Goal: Navigation & Orientation: Find specific page/section

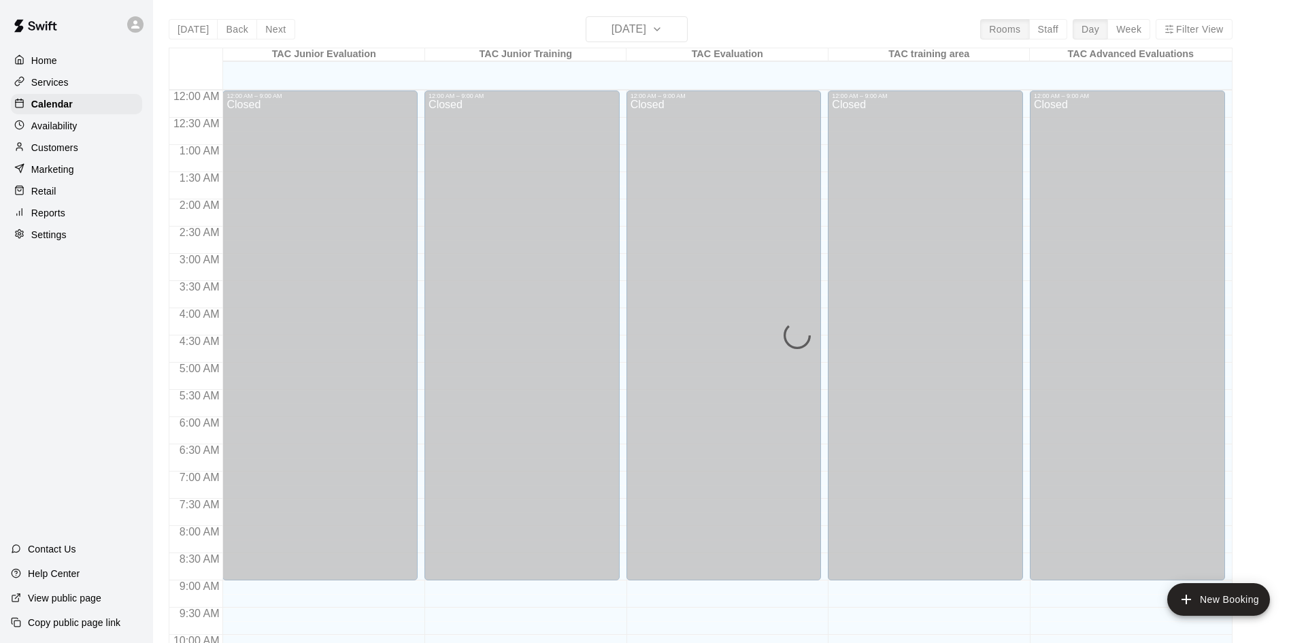
scroll to position [697, 0]
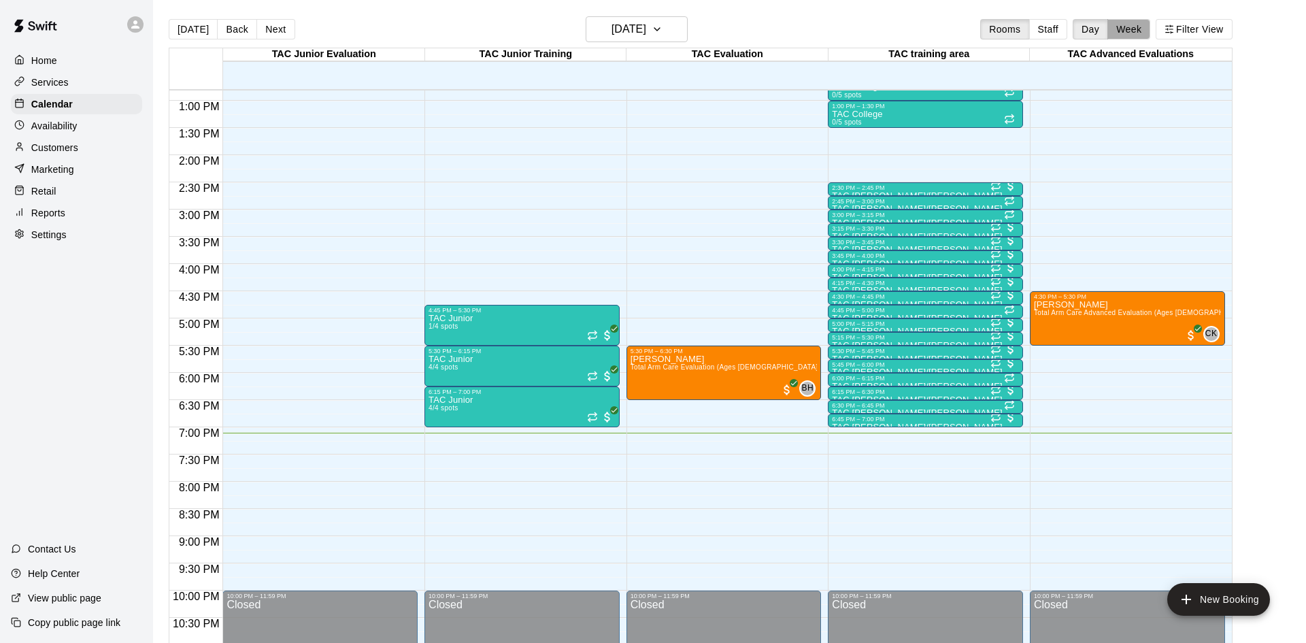
click at [1132, 20] on button "Week" at bounding box center [1129, 29] width 43 height 20
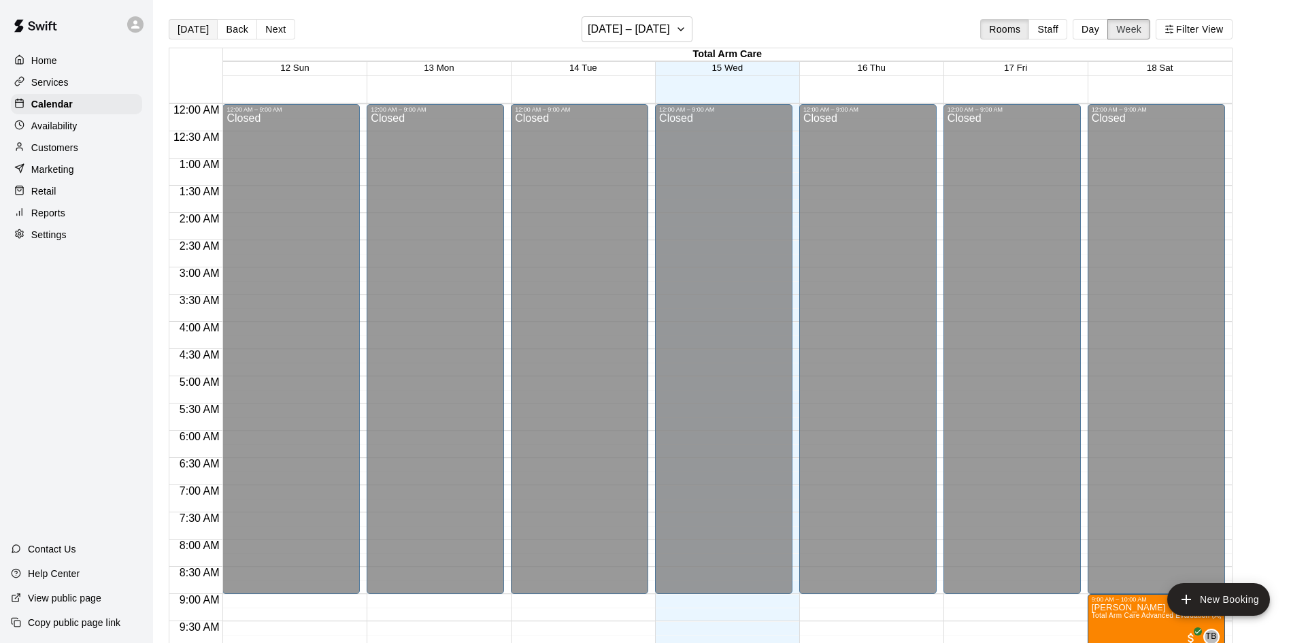
scroll to position [752, 0]
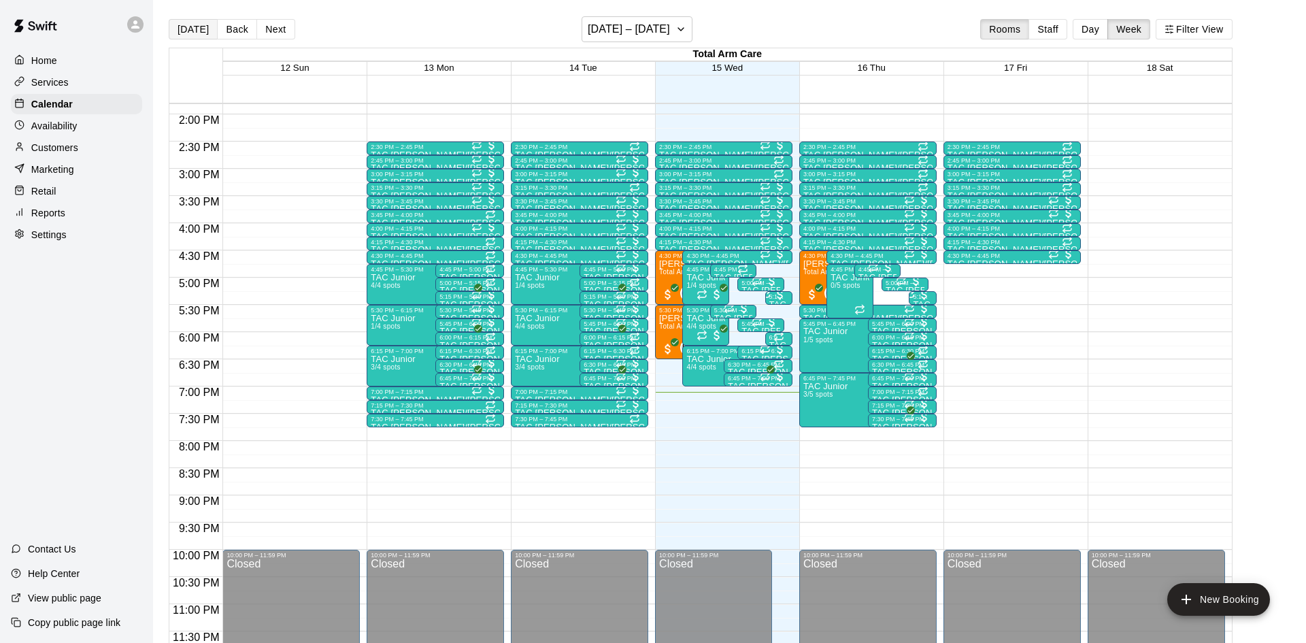
click at [195, 32] on button "[DATE]" at bounding box center [193, 29] width 49 height 20
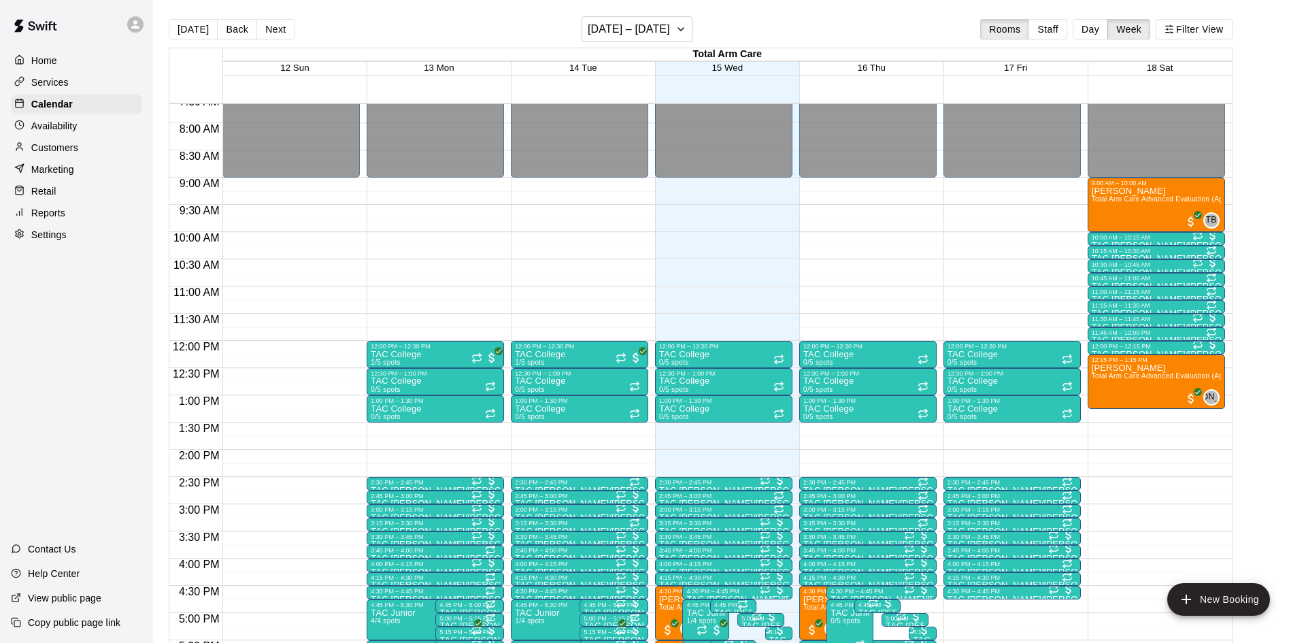
scroll to position [417, 0]
click at [229, 33] on button "Back" at bounding box center [237, 29] width 40 height 20
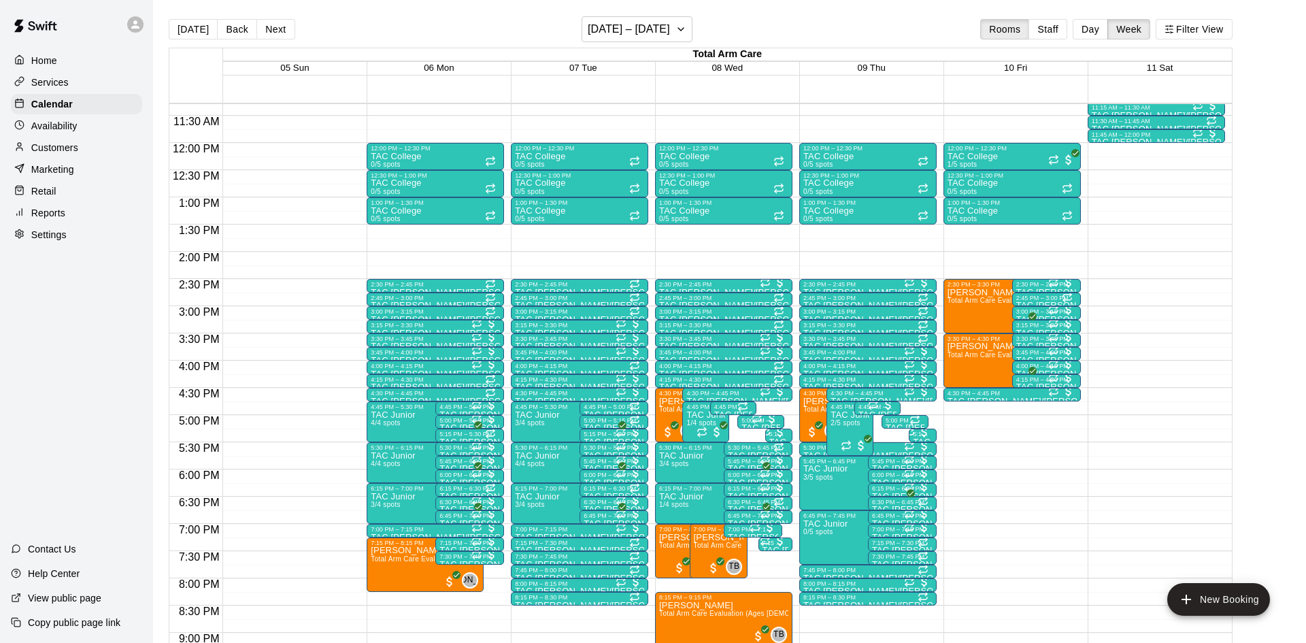
scroll to position [614, 0]
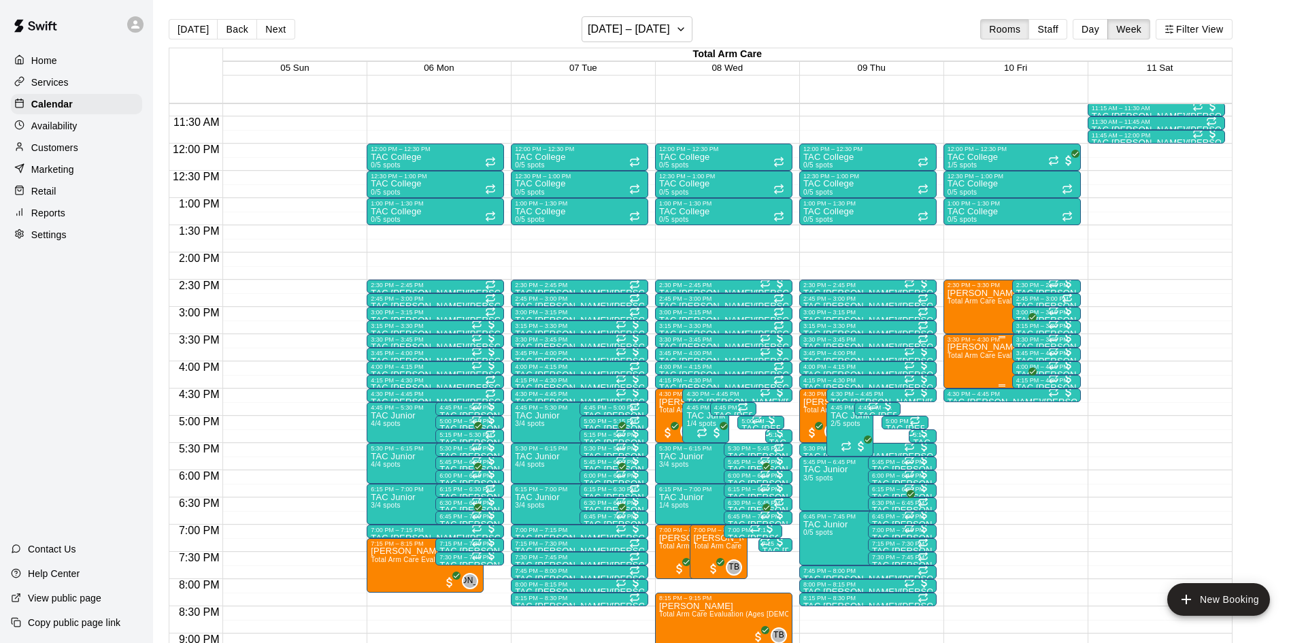
click at [991, 352] on span "Total Arm Care Evaluation (Ages [DEMOGRAPHIC_DATA]+)" at bounding box center [1045, 355] width 195 height 7
click at [961, 404] on img "edit" at bounding box center [962, 398] width 16 height 16
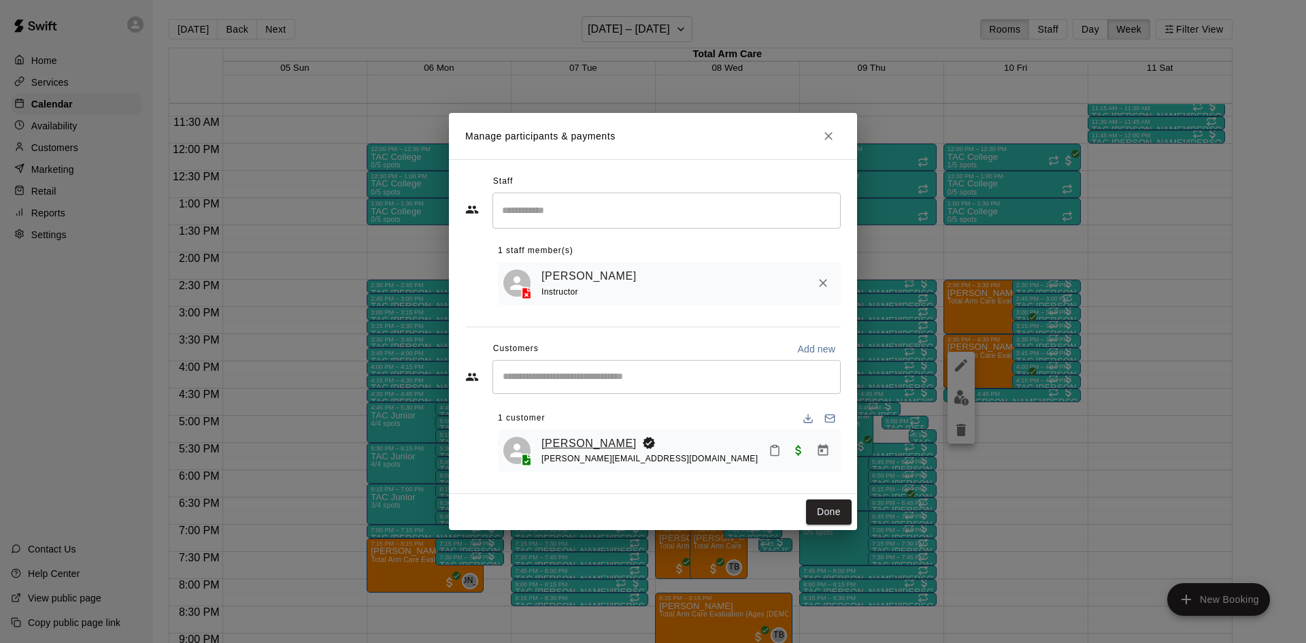
click at [562, 446] on link "[PERSON_NAME]" at bounding box center [589, 444] width 95 height 18
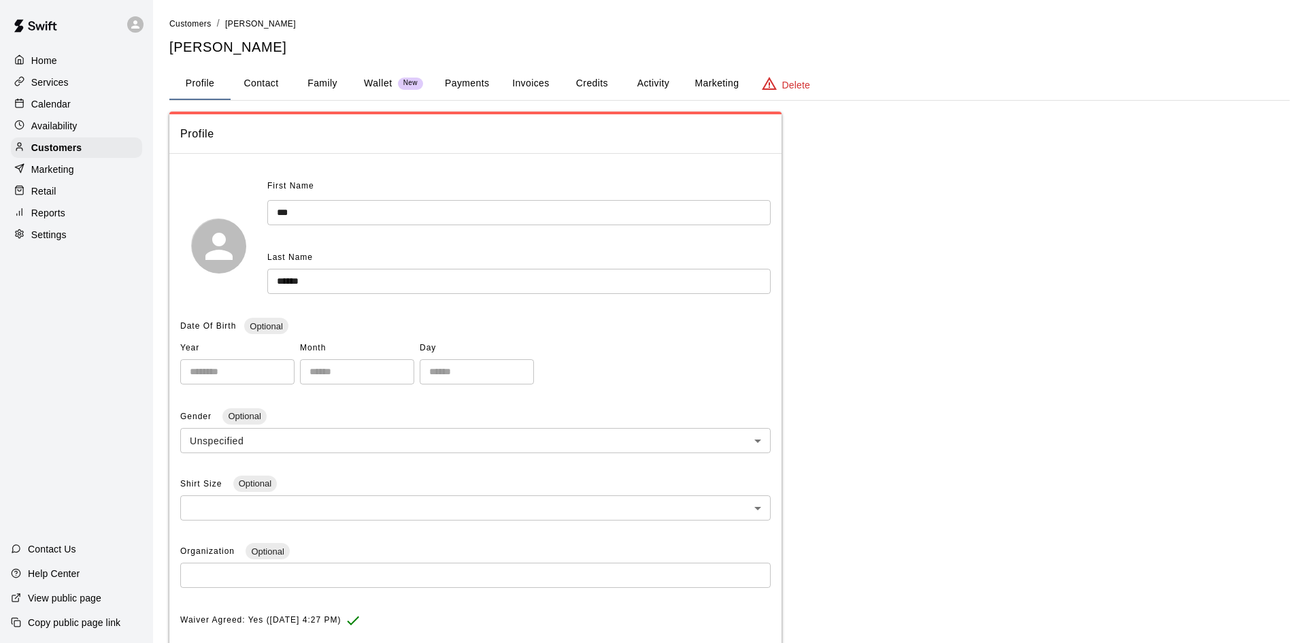
click at [260, 99] on div "Profile Contact Family Wallet New Payments Invoices Credits Activity Marketing …" at bounding box center [729, 83] width 1121 height 33
click at [261, 97] on button "Contact" at bounding box center [261, 83] width 61 height 33
select select "**"
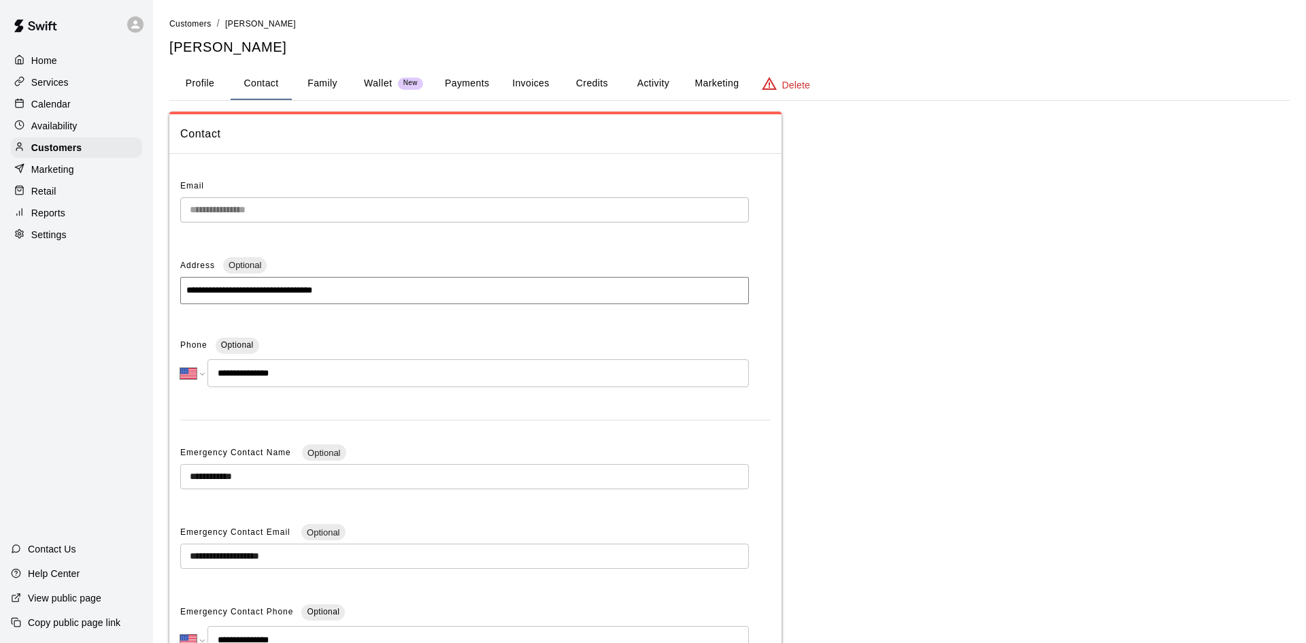
click at [326, 81] on button "Family" at bounding box center [322, 83] width 61 height 33
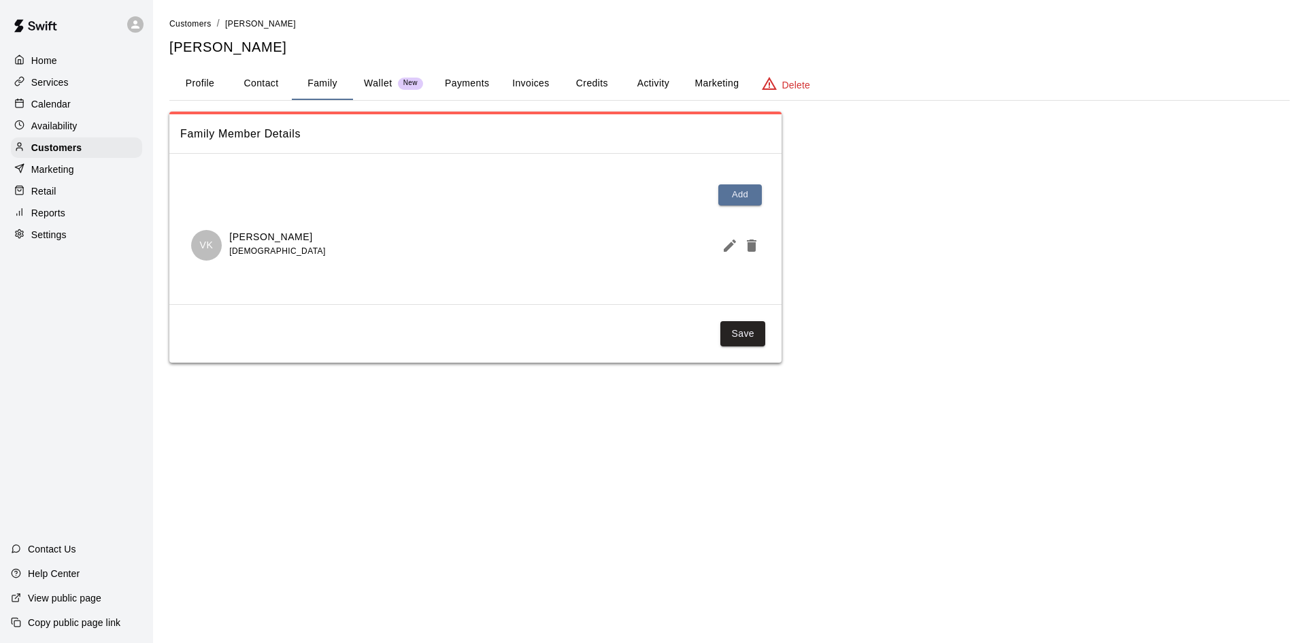
click at [271, 81] on button "Contact" at bounding box center [261, 83] width 61 height 33
select select "**"
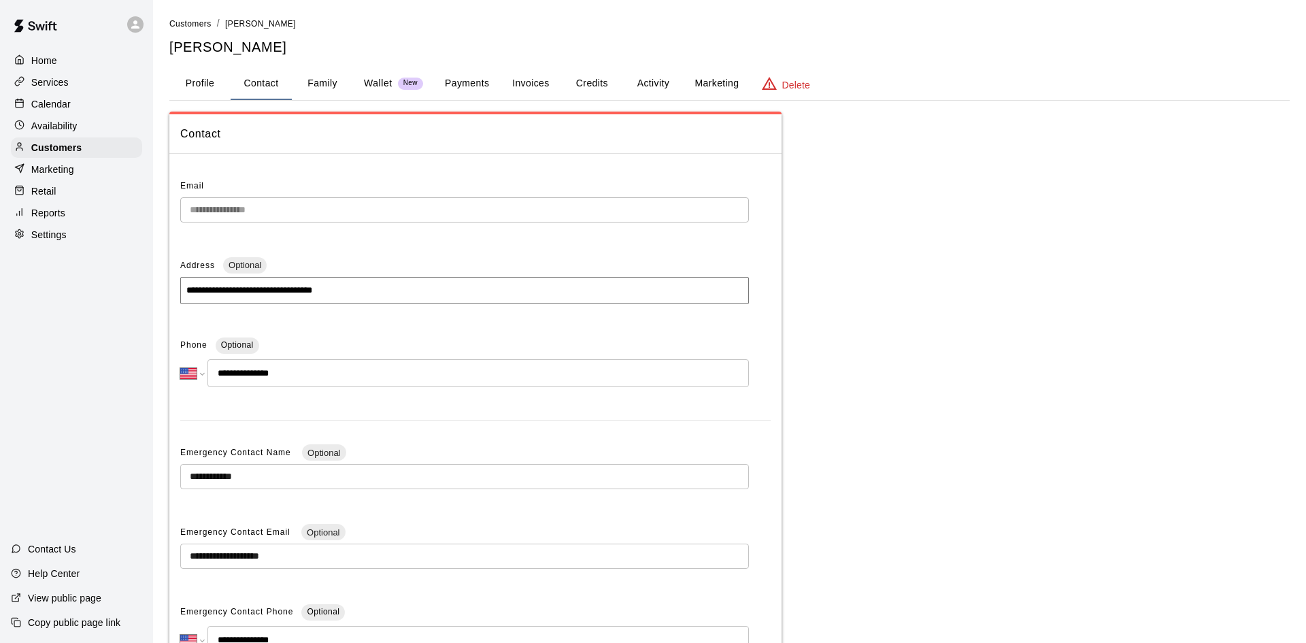
click at [651, 93] on button "Activity" at bounding box center [653, 83] width 61 height 33
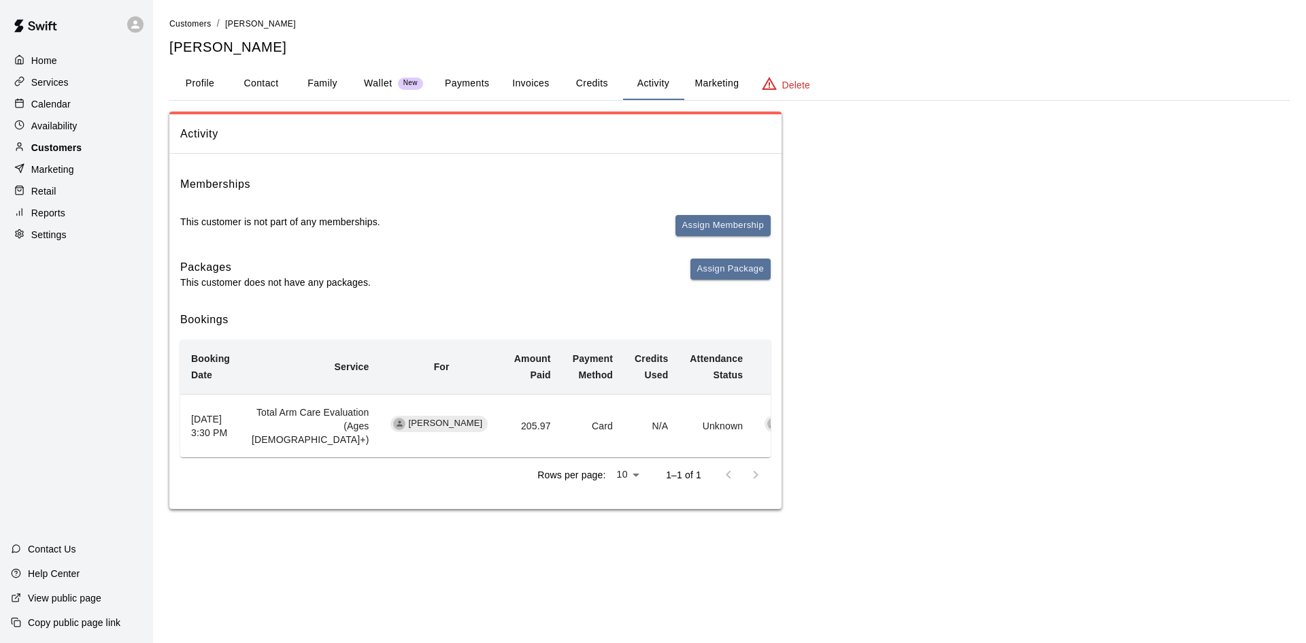
click at [47, 150] on p "Customers" at bounding box center [56, 148] width 50 height 14
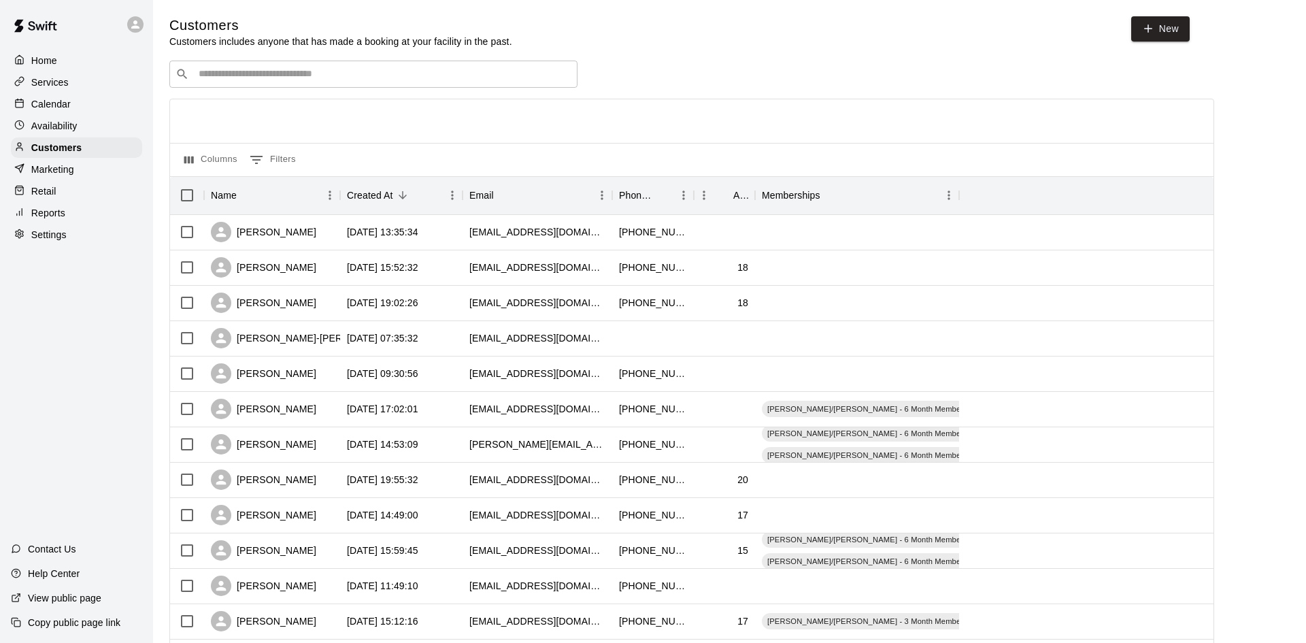
click at [71, 98] on div "Calendar" at bounding box center [76, 104] width 131 height 20
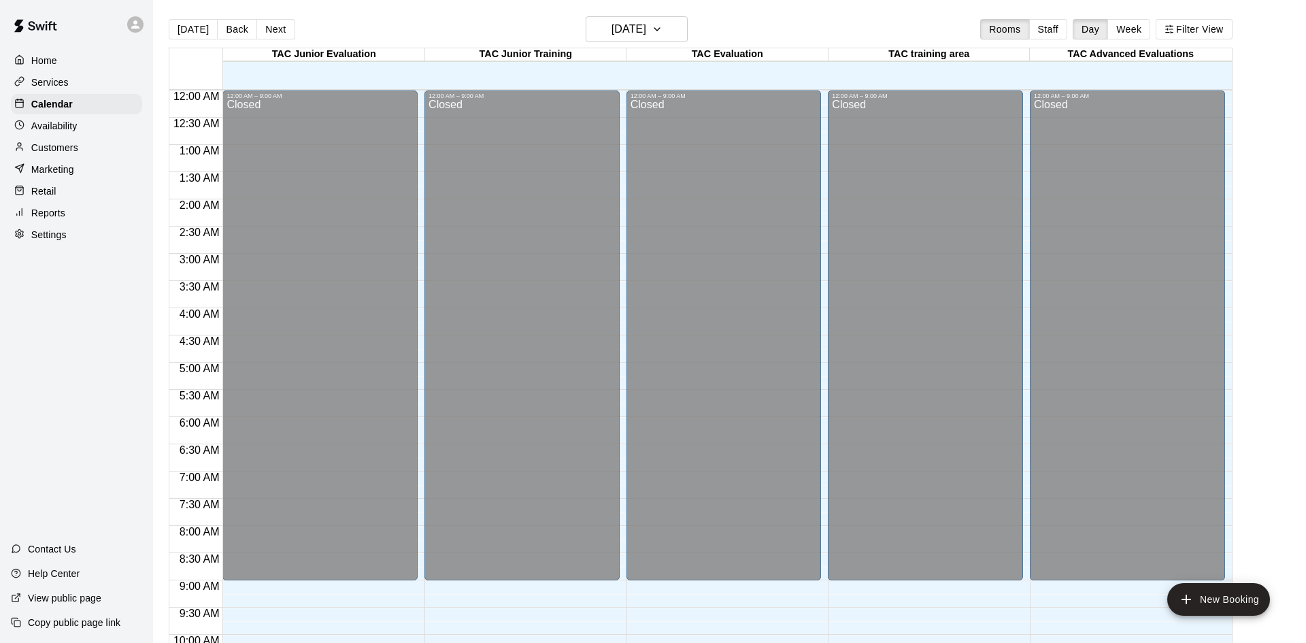
scroll to position [697, 0]
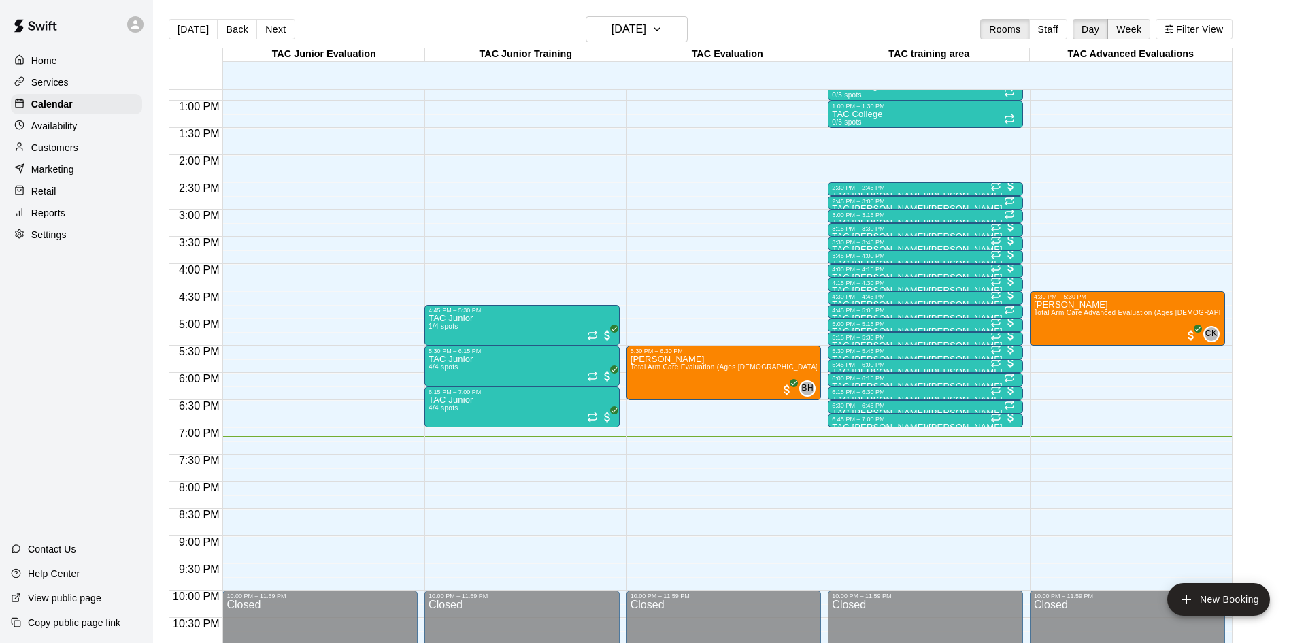
click at [1125, 25] on button "Week" at bounding box center [1129, 29] width 43 height 20
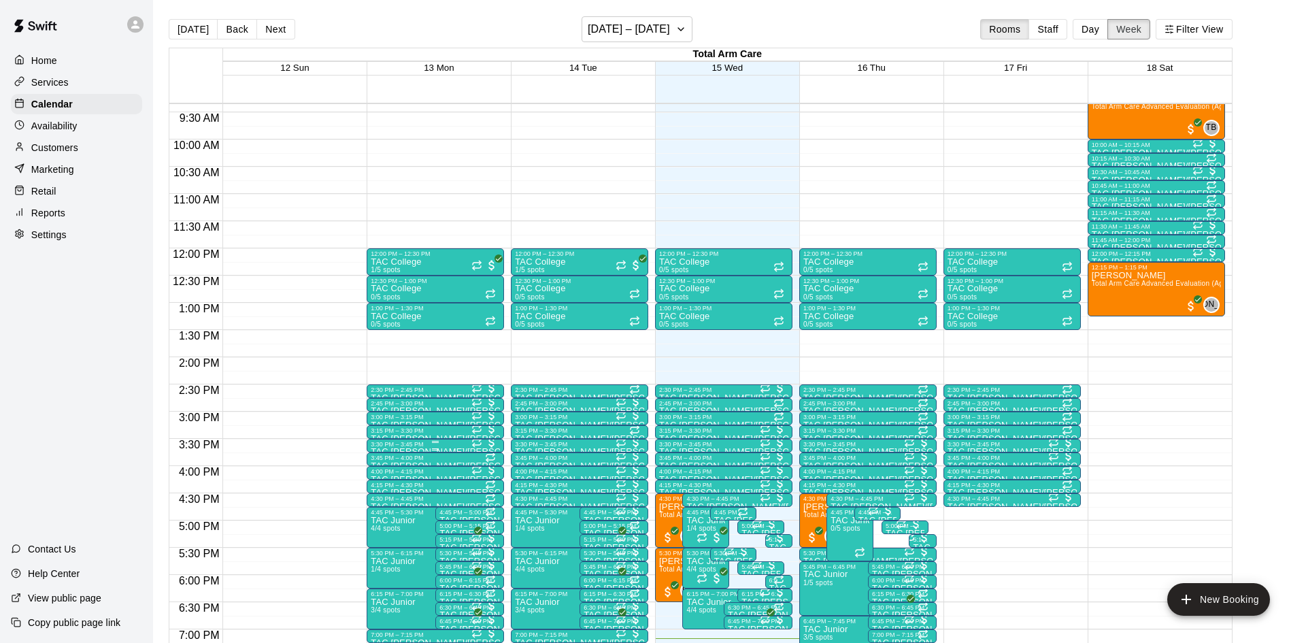
scroll to position [508, 0]
click at [231, 21] on button "Back" at bounding box center [237, 29] width 40 height 20
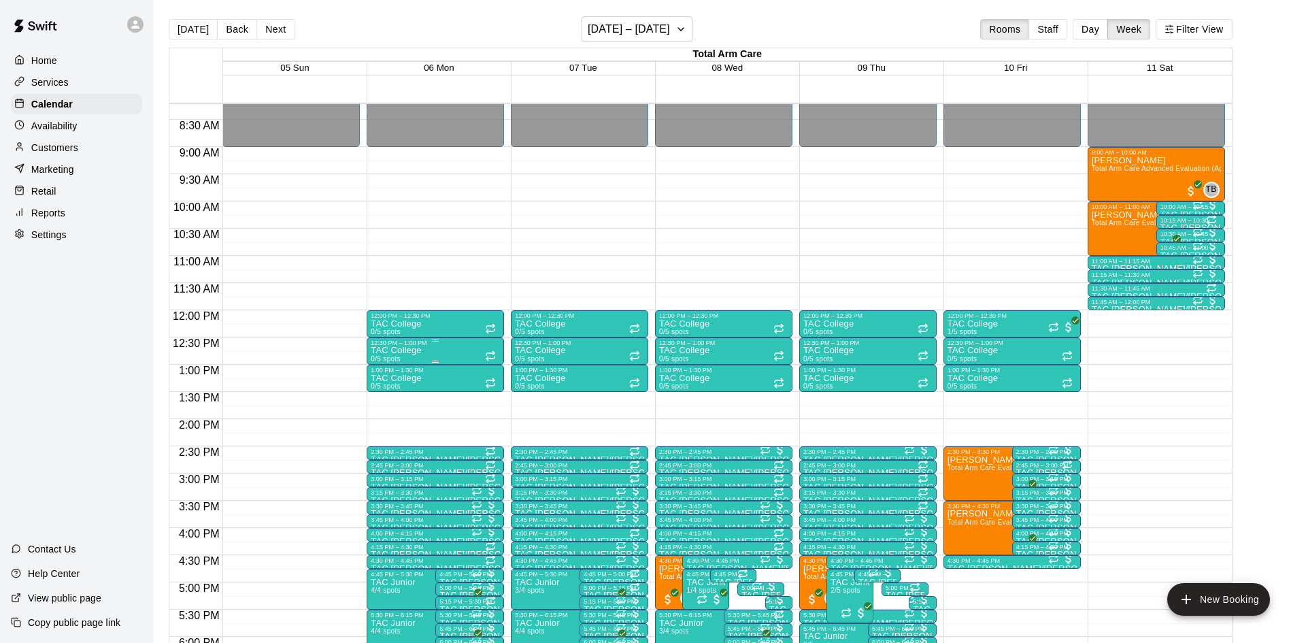
scroll to position [446, 0]
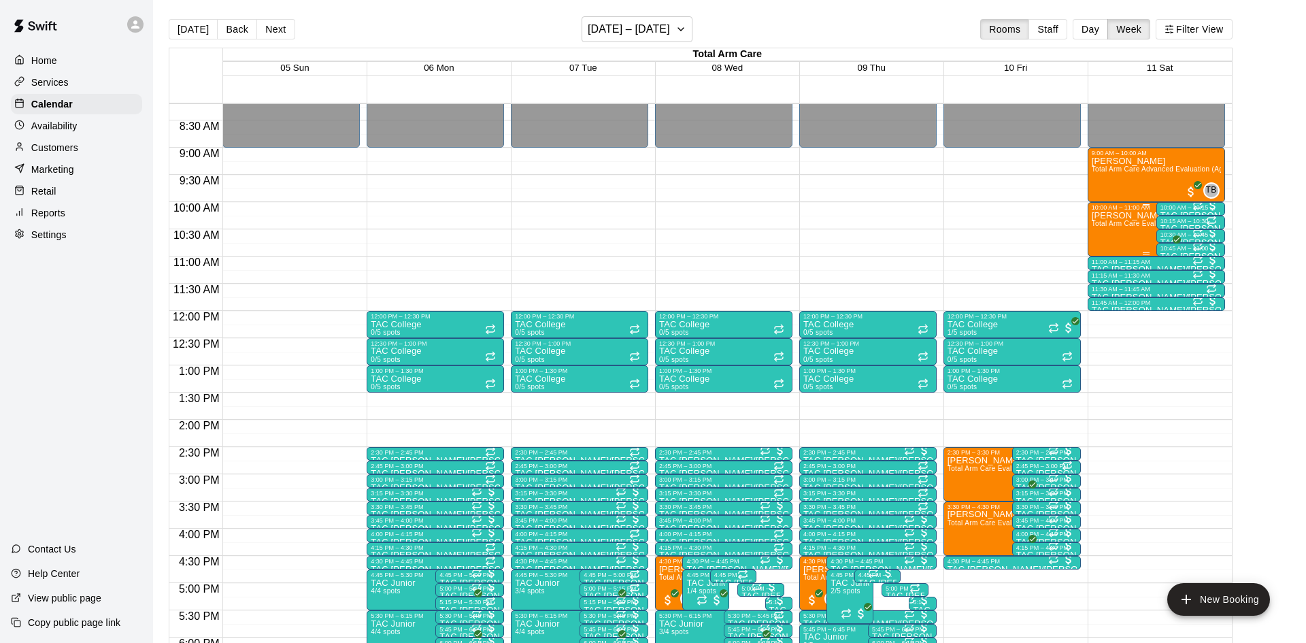
click at [1135, 227] on div "[PERSON_NAME] Total Arm Care Evaluation (Ages [DEMOGRAPHIC_DATA]+)" at bounding box center [1146, 532] width 109 height 643
click at [1101, 262] on img "edit" at bounding box center [1106, 257] width 16 height 16
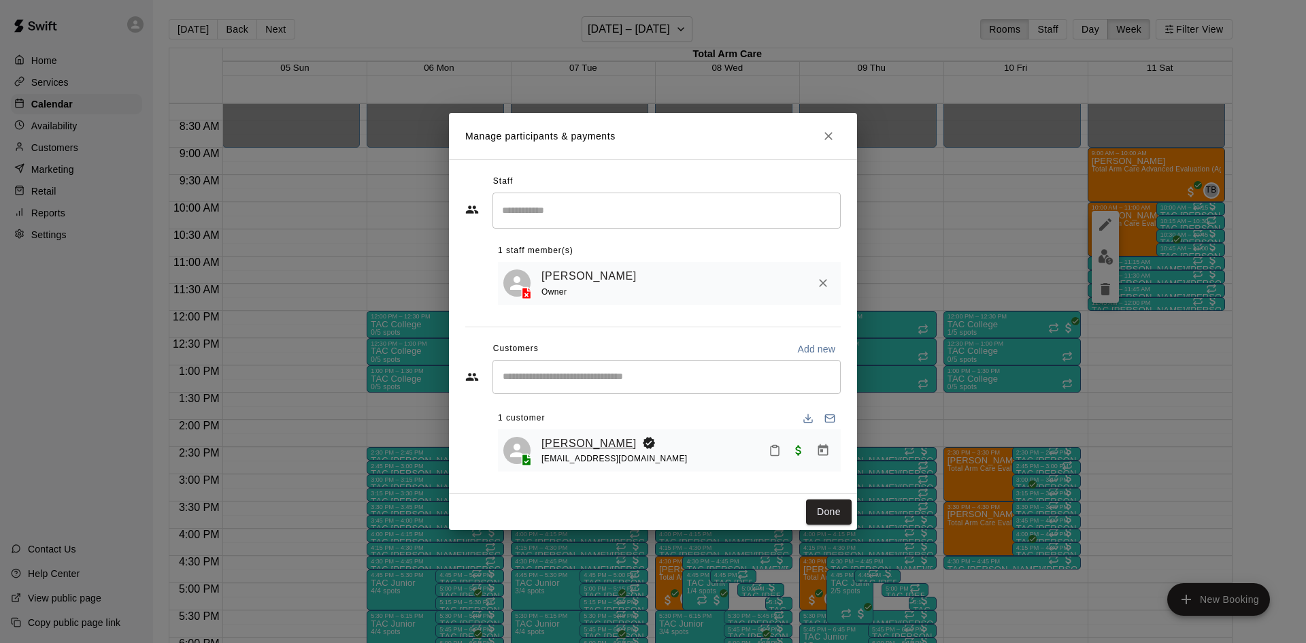
click at [607, 444] on link "[PERSON_NAME]" at bounding box center [589, 444] width 95 height 18
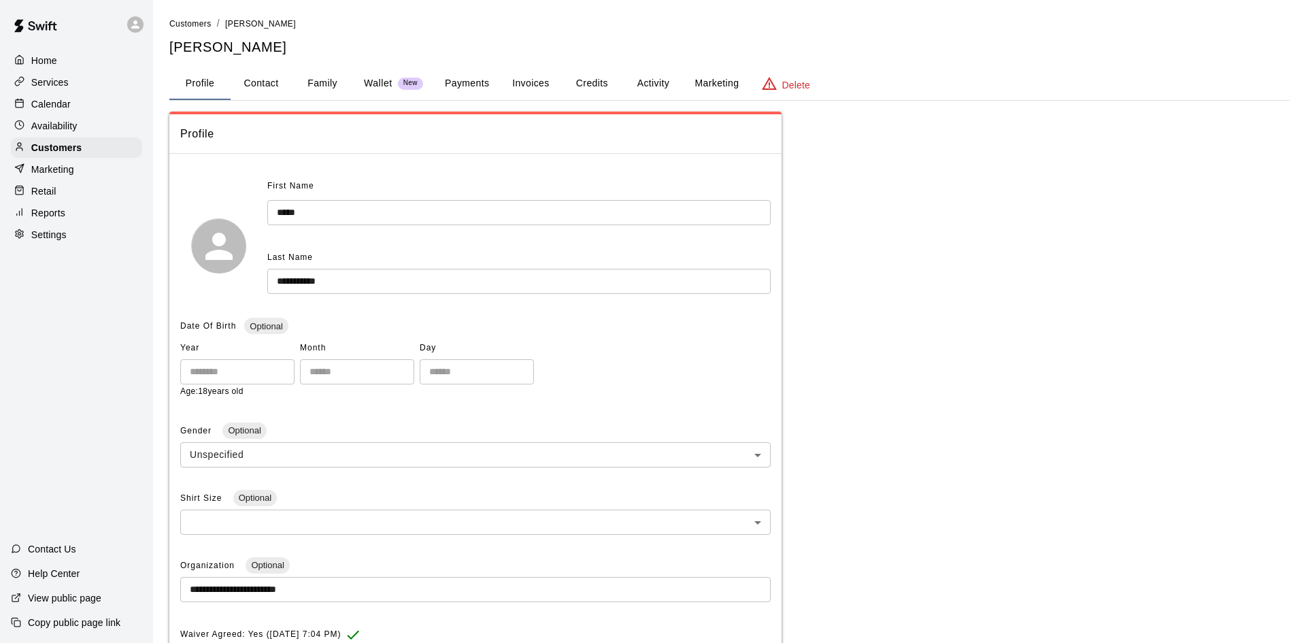
click at [659, 76] on button "Activity" at bounding box center [653, 83] width 61 height 33
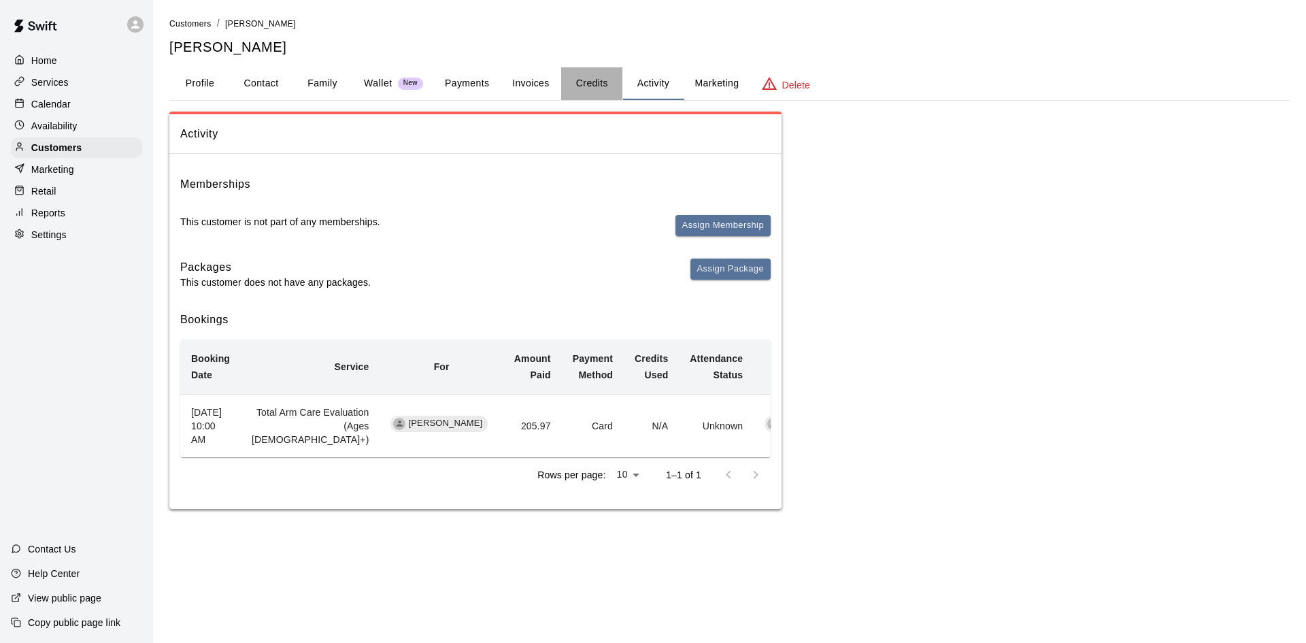
click at [610, 76] on button "Credits" at bounding box center [591, 83] width 61 height 33
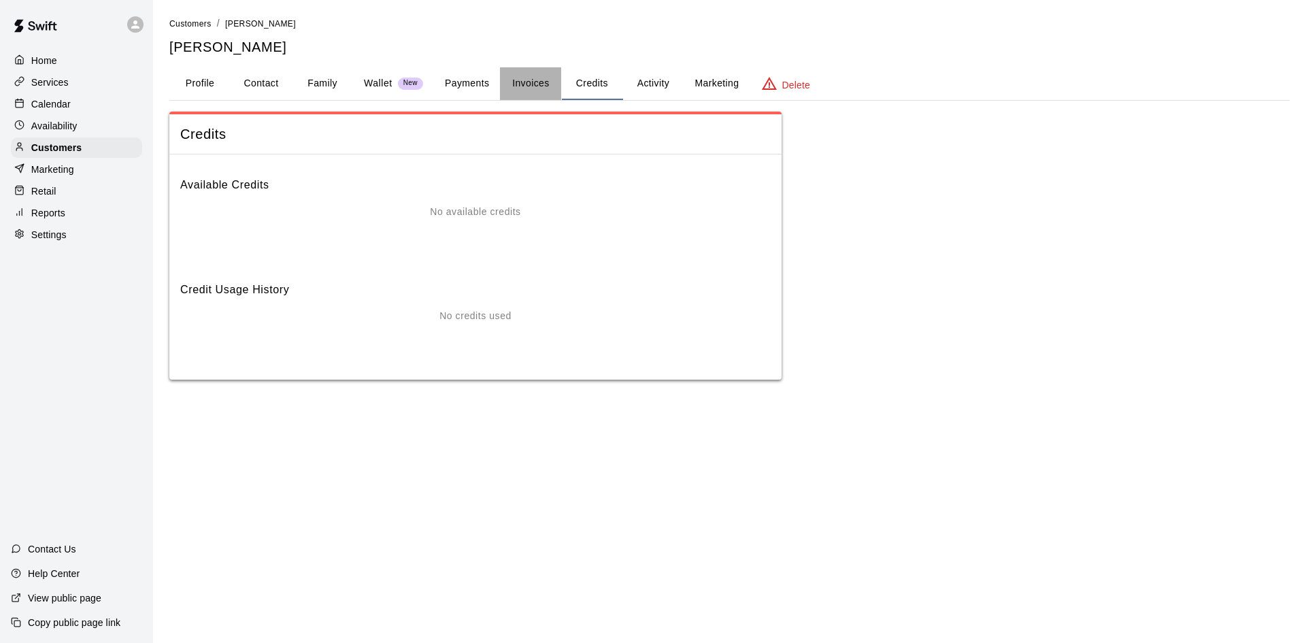
click at [539, 87] on button "Invoices" at bounding box center [530, 83] width 61 height 33
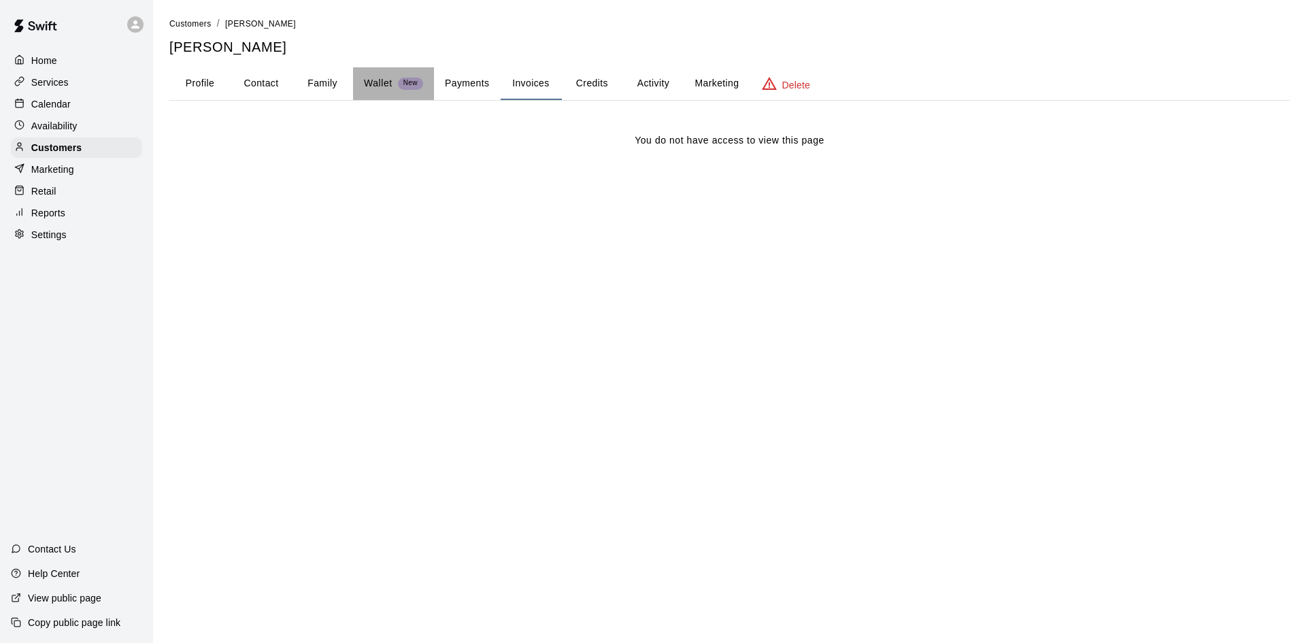
click at [414, 88] on div "New" at bounding box center [410, 84] width 25 height 12
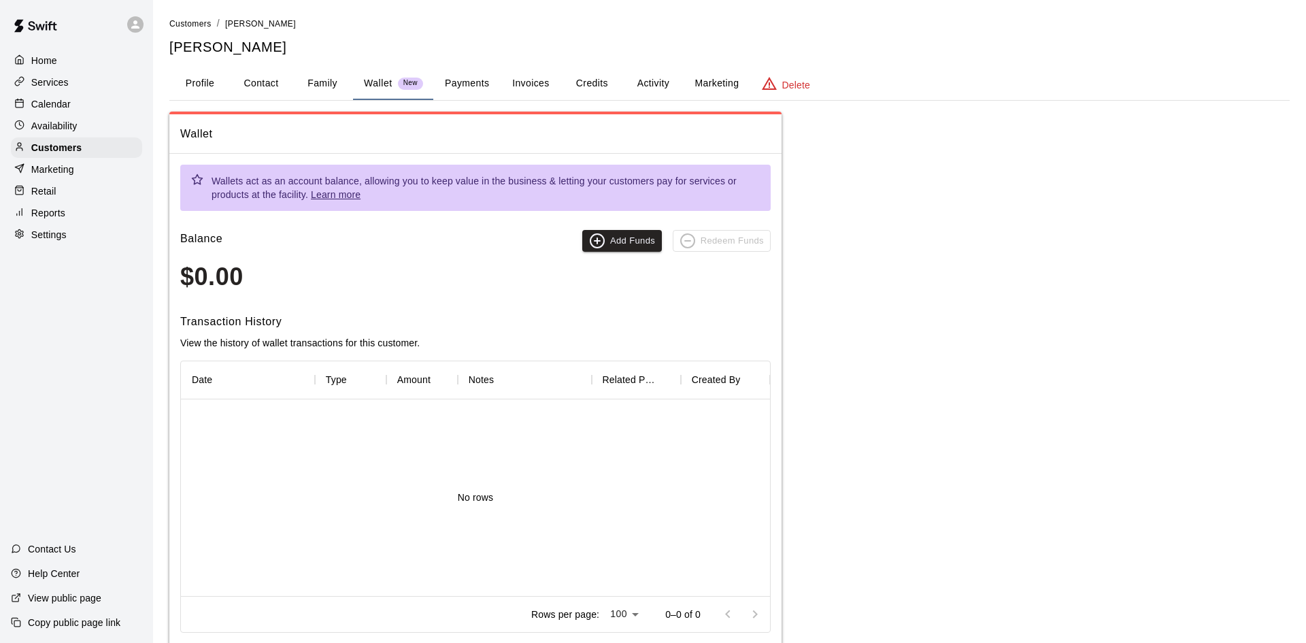
click at [314, 84] on button "Family" at bounding box center [322, 83] width 61 height 33
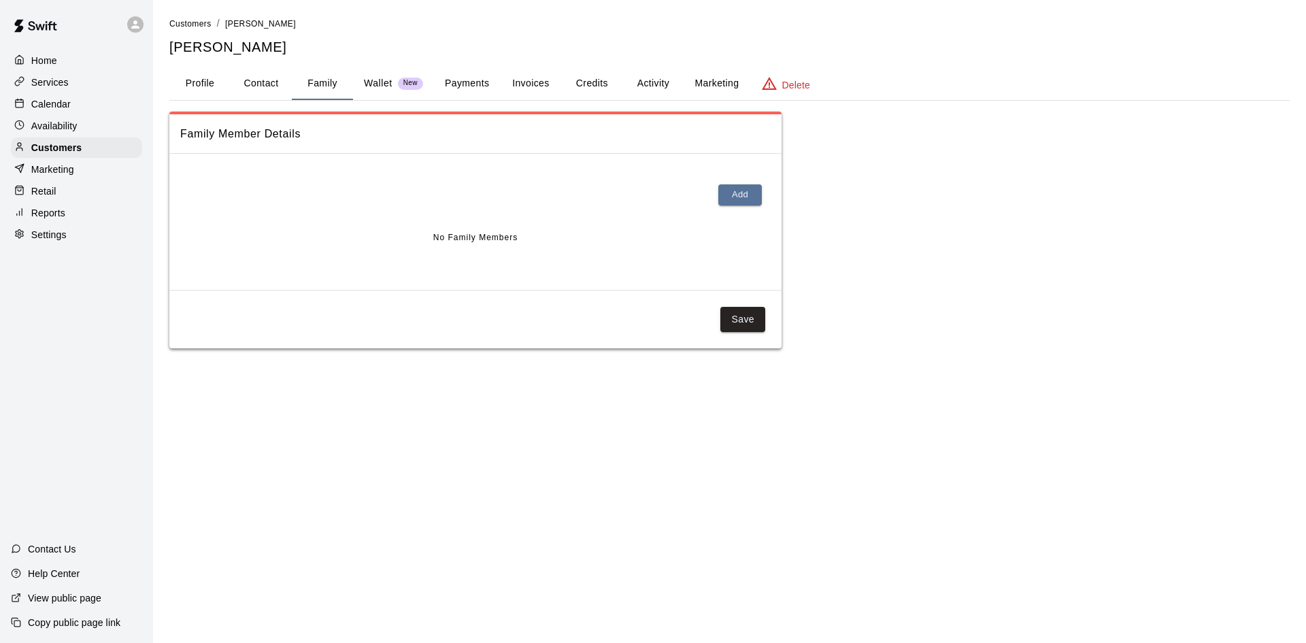
click at [284, 88] on button "Contact" at bounding box center [261, 83] width 61 height 33
select select "**"
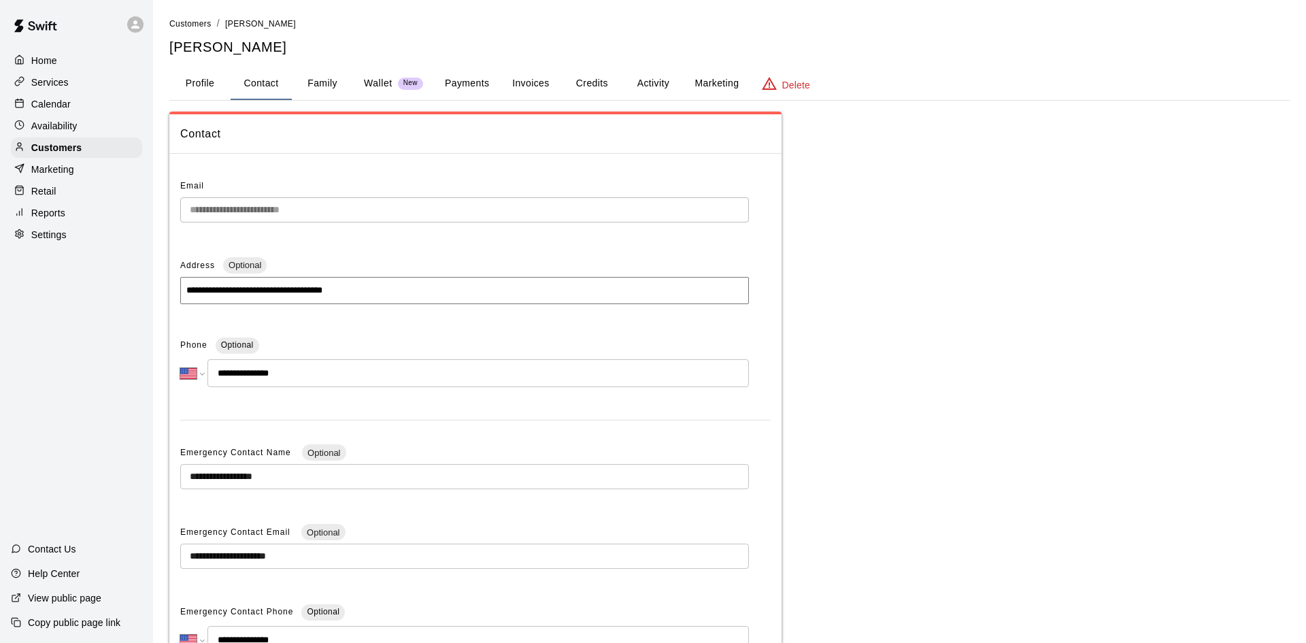
click at [665, 90] on button "Activity" at bounding box center [653, 83] width 61 height 33
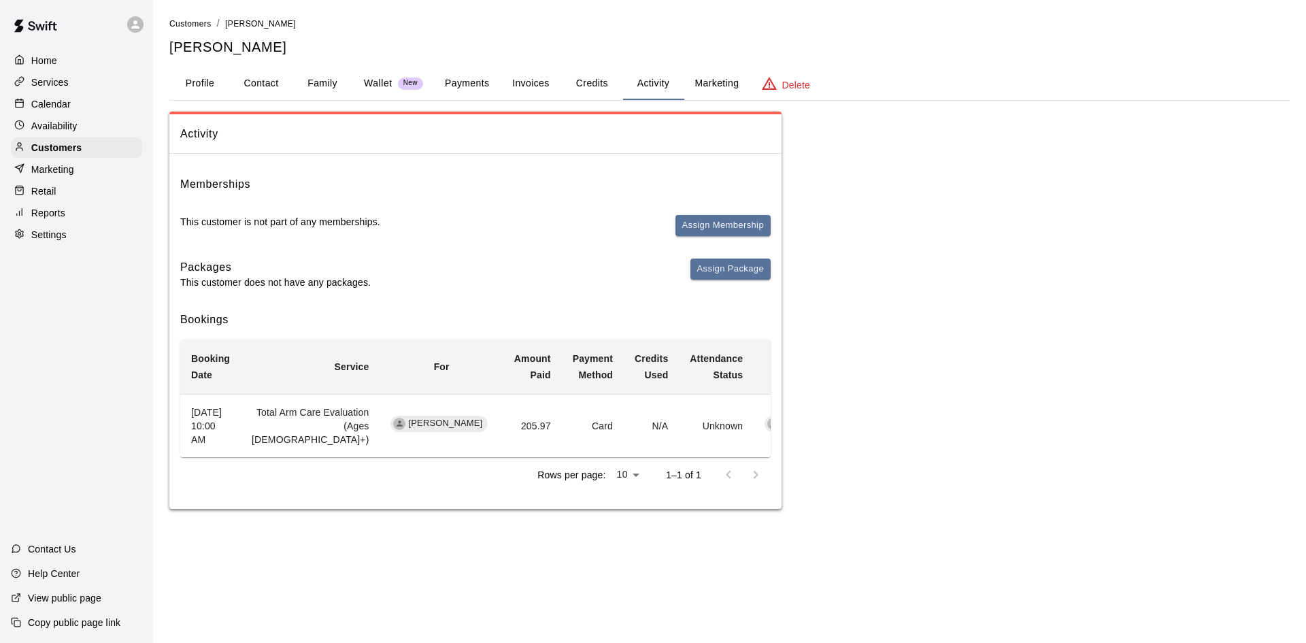
click at [60, 101] on p "Calendar" at bounding box center [50, 104] width 39 height 14
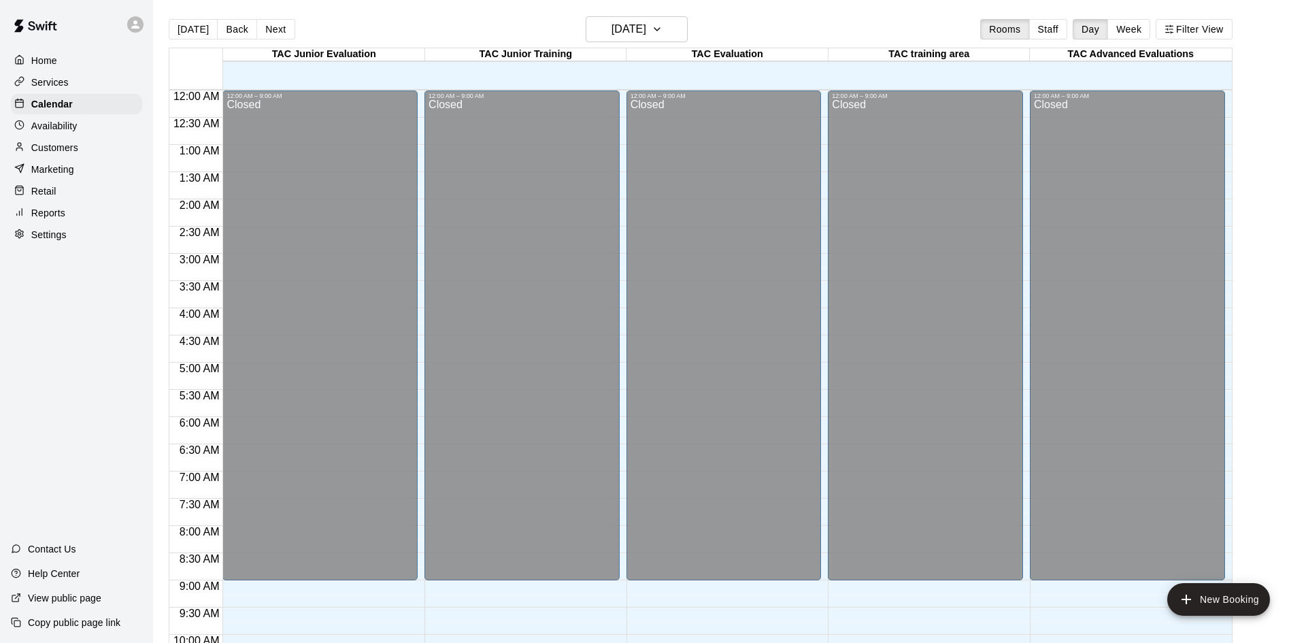
scroll to position [697, 0]
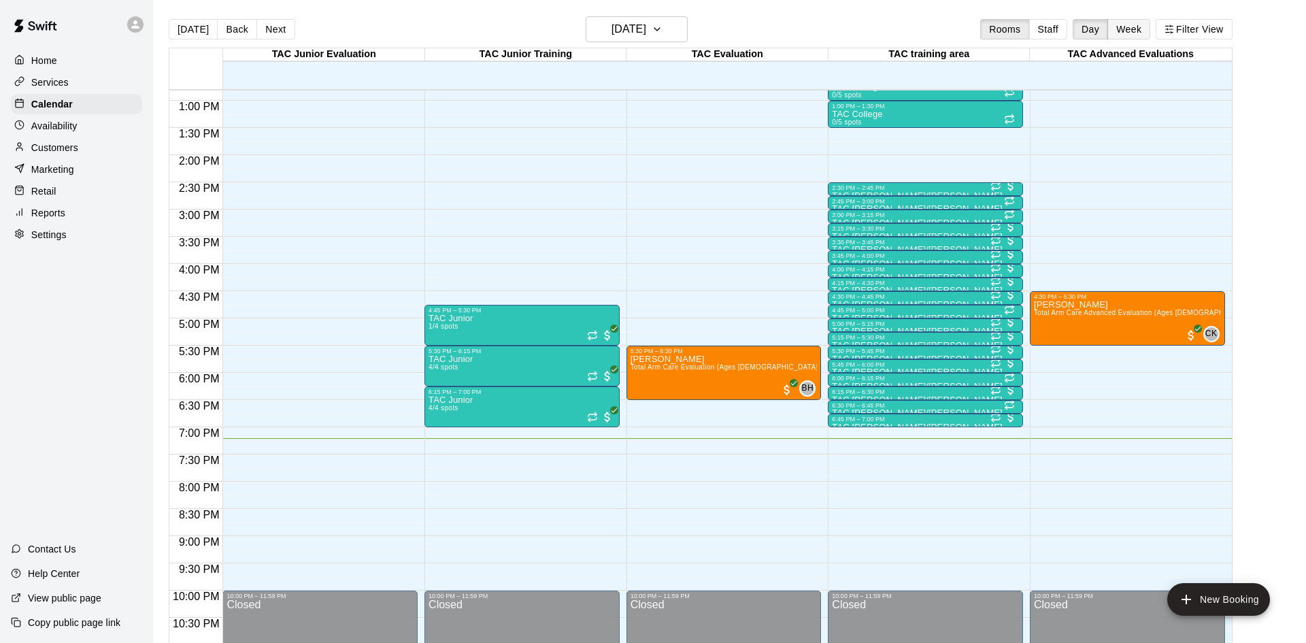
click at [1119, 29] on button "Week" at bounding box center [1129, 29] width 43 height 20
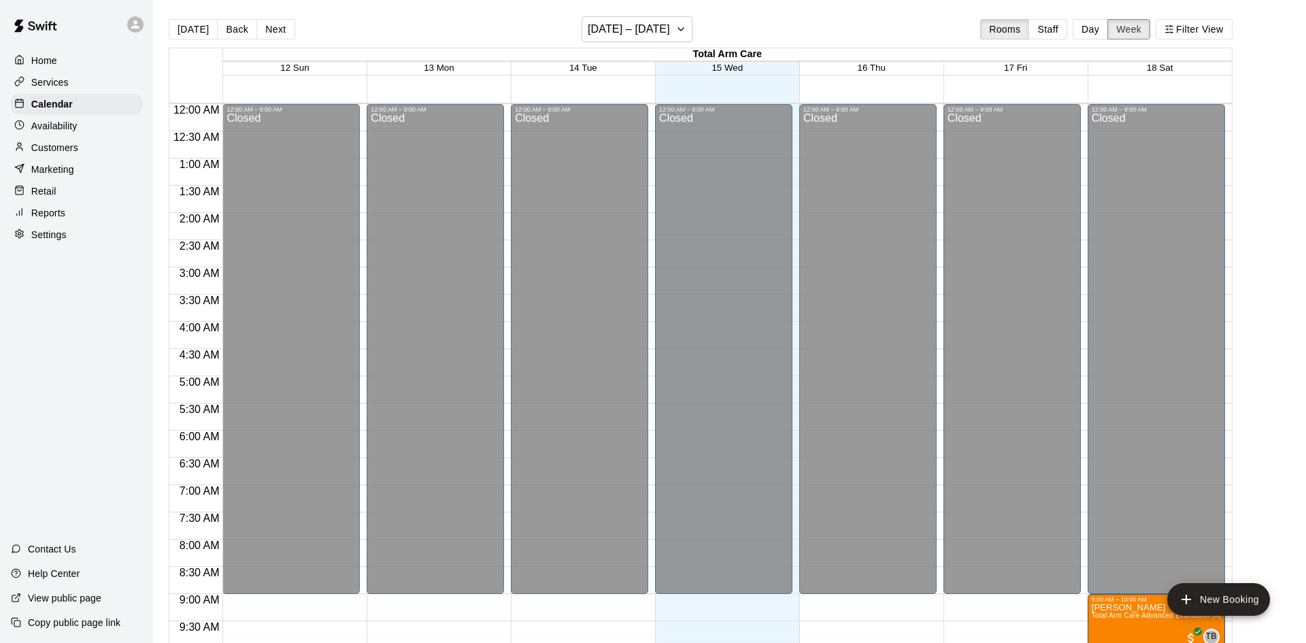
scroll to position [449, 0]
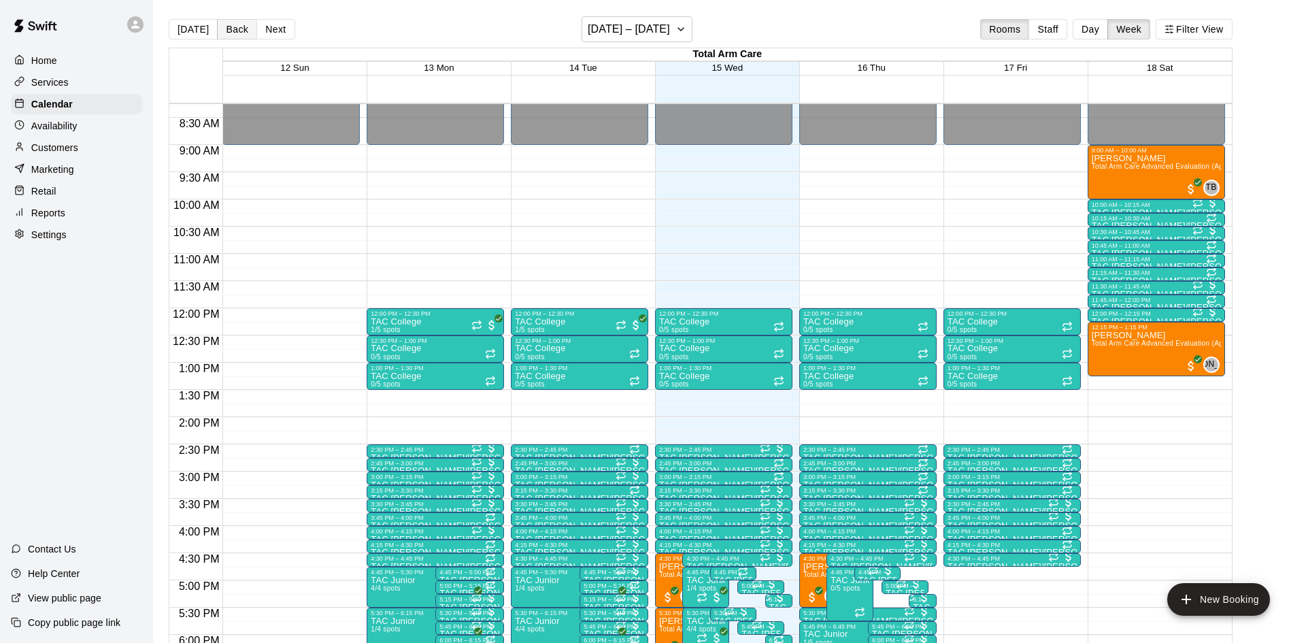
click at [240, 35] on button "Back" at bounding box center [237, 29] width 40 height 20
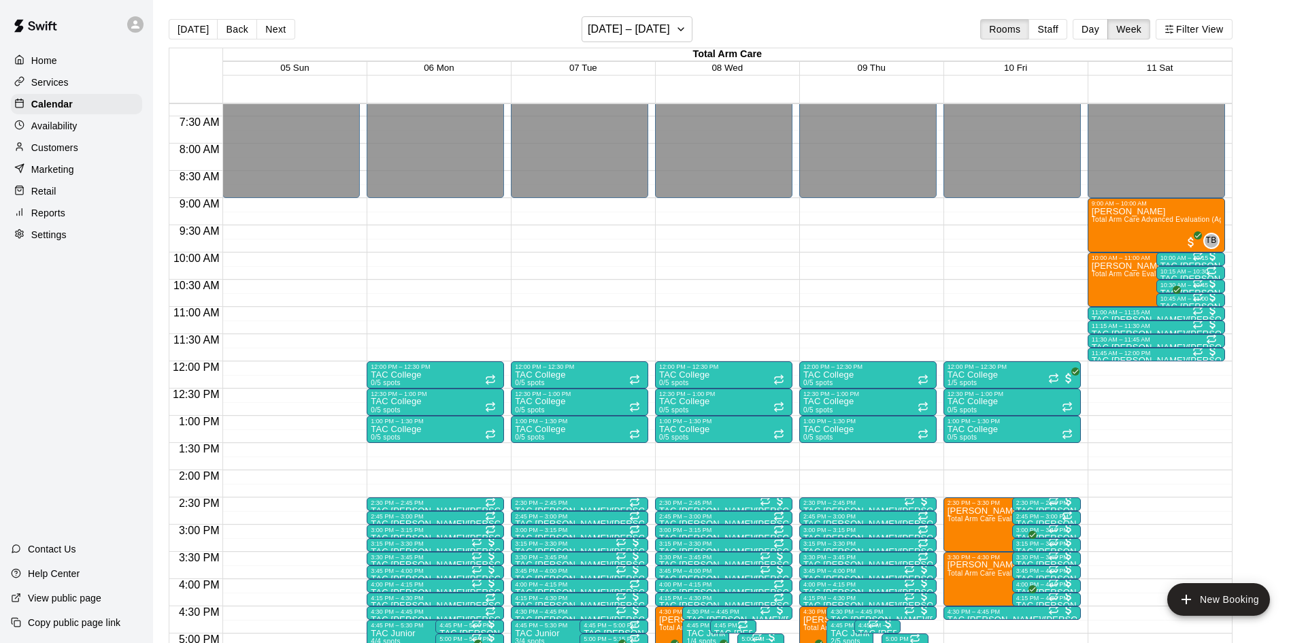
scroll to position [395, 0]
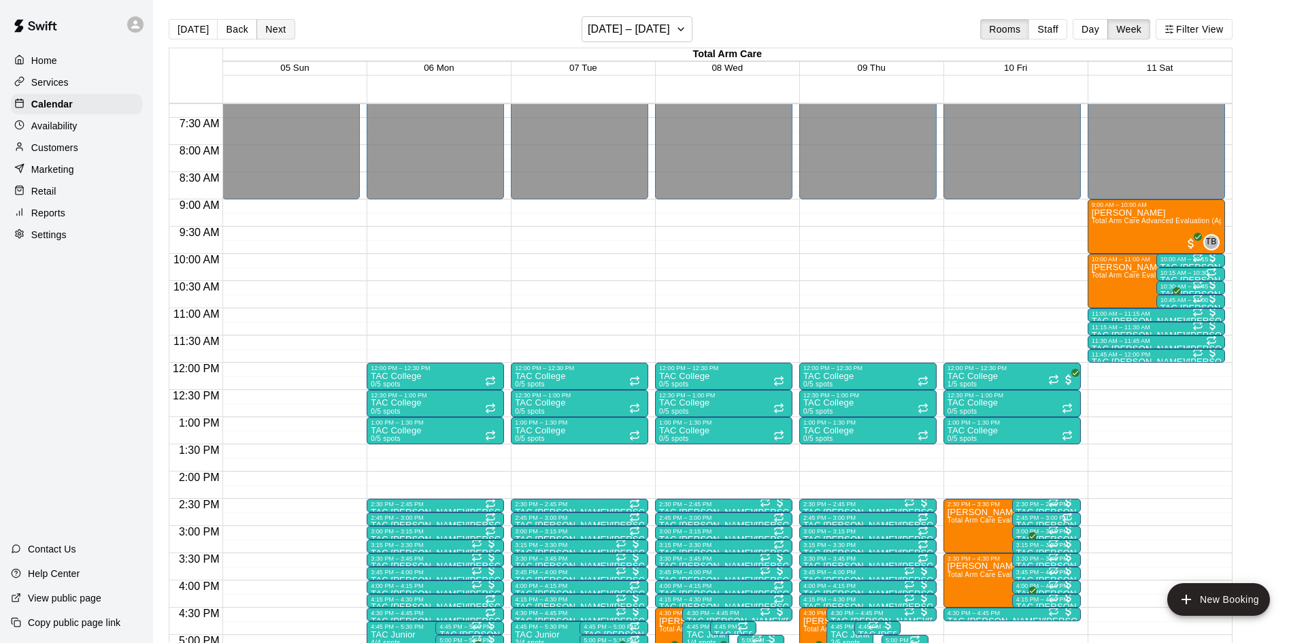
click at [259, 24] on button "Next" at bounding box center [276, 29] width 38 height 20
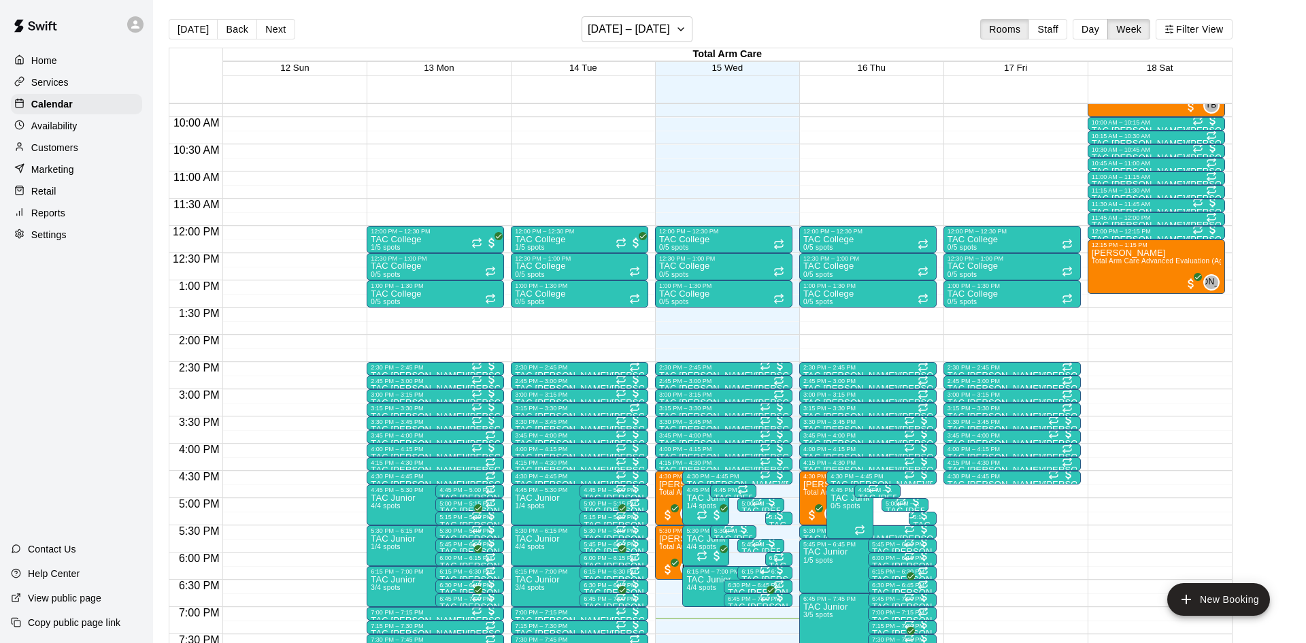
scroll to position [534, 0]
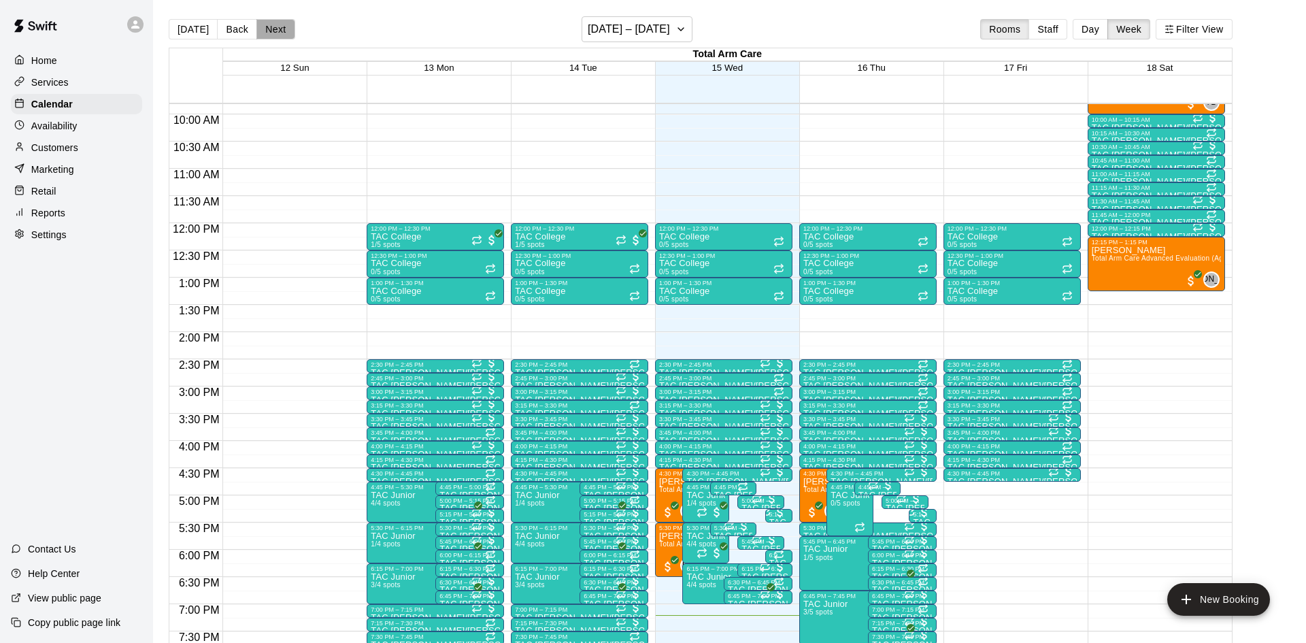
click at [289, 37] on button "Next" at bounding box center [276, 29] width 38 height 20
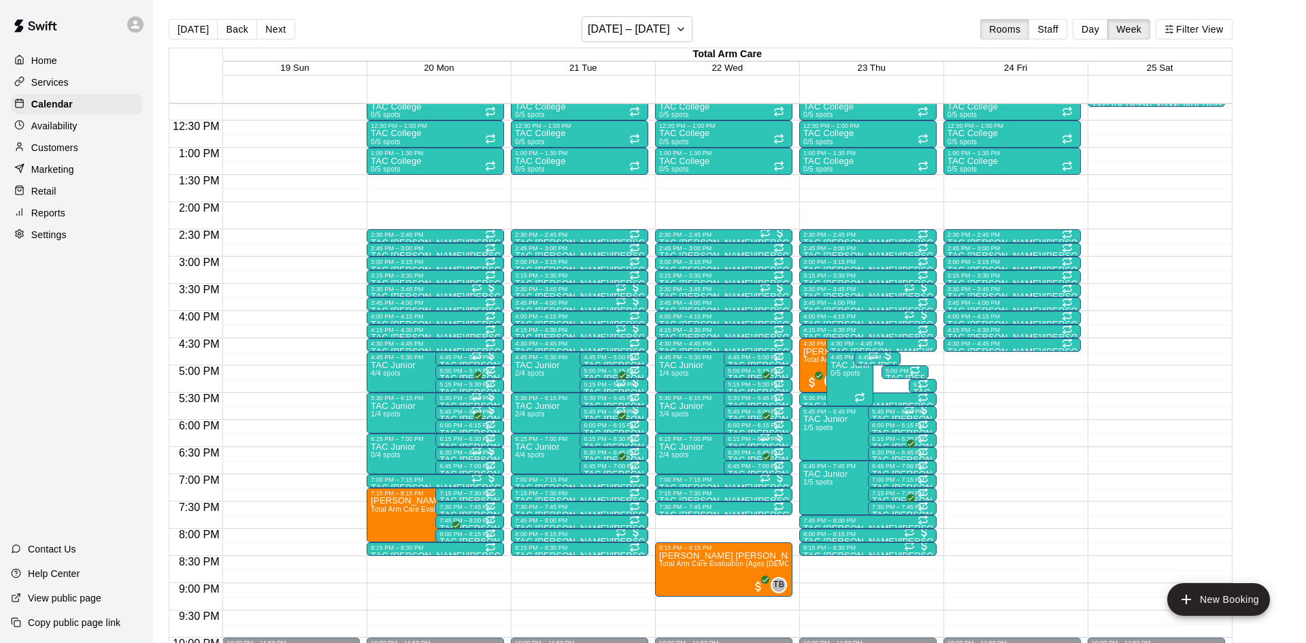
scroll to position [670, 0]
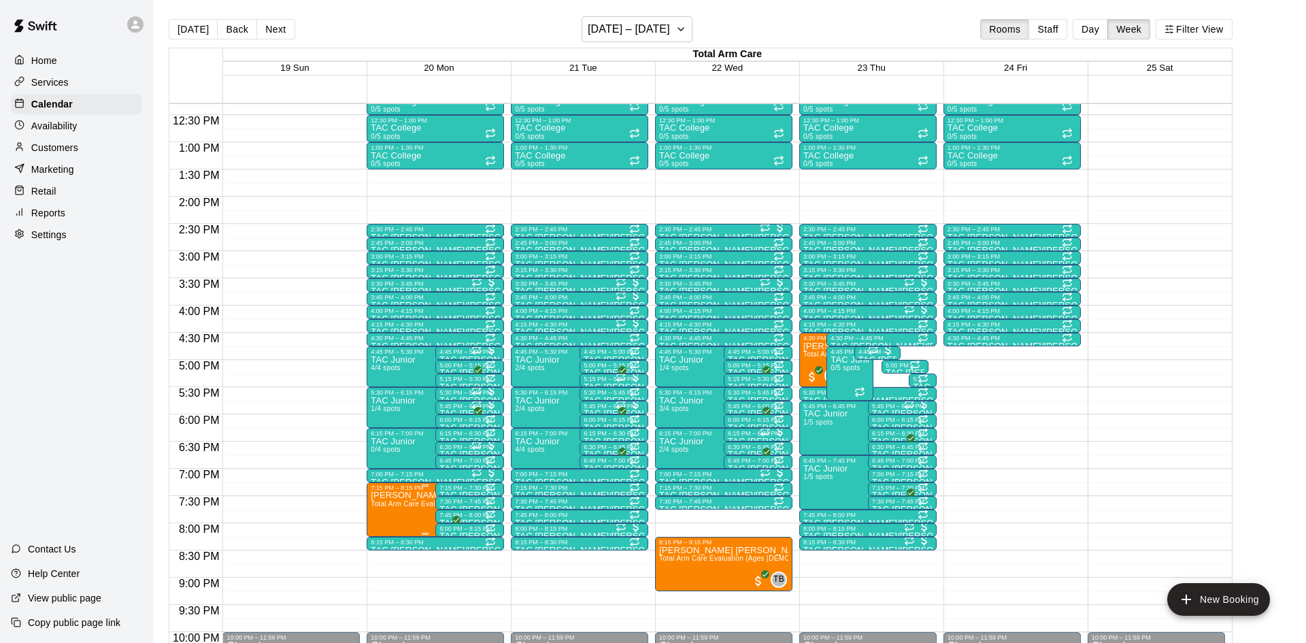
click at [384, 539] on img "edit" at bounding box center [385, 537] width 16 height 16
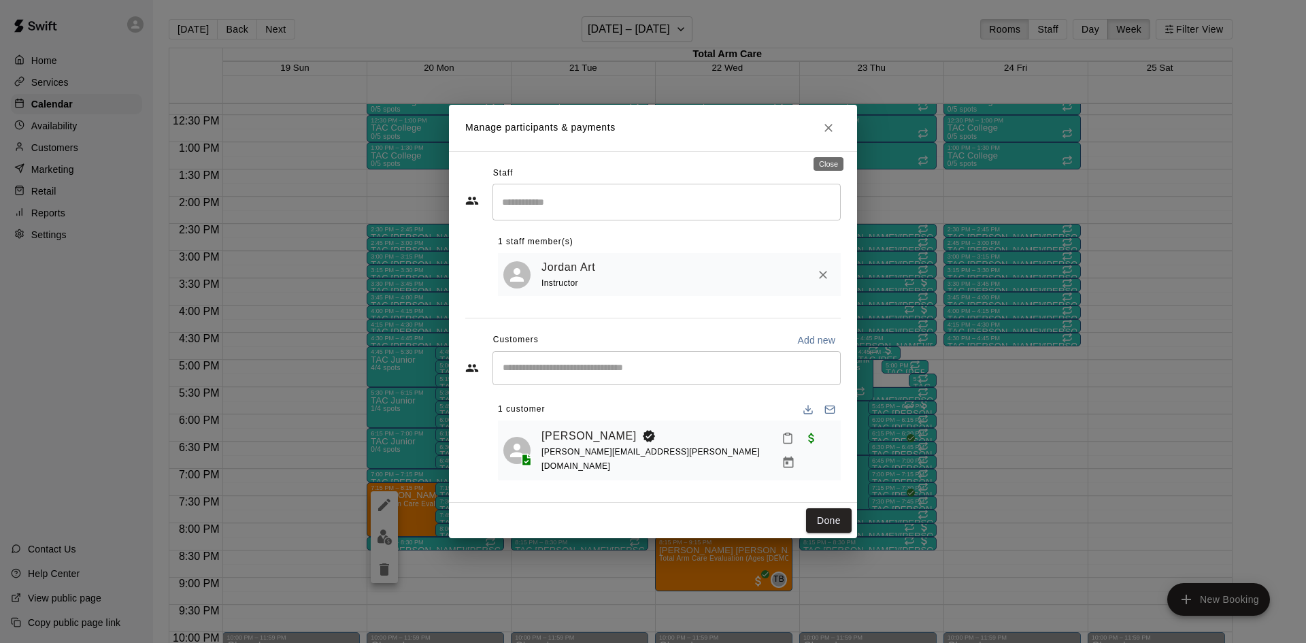
click at [836, 135] on button "Close" at bounding box center [829, 128] width 24 height 24
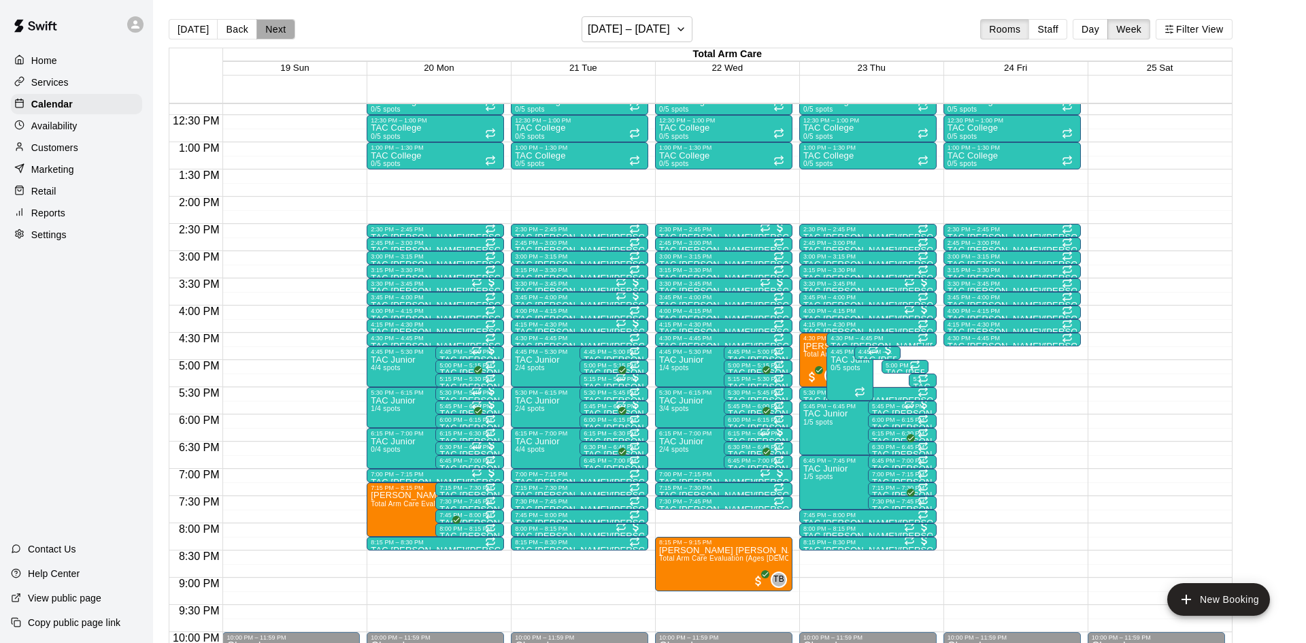
click at [286, 31] on button "Next" at bounding box center [276, 29] width 38 height 20
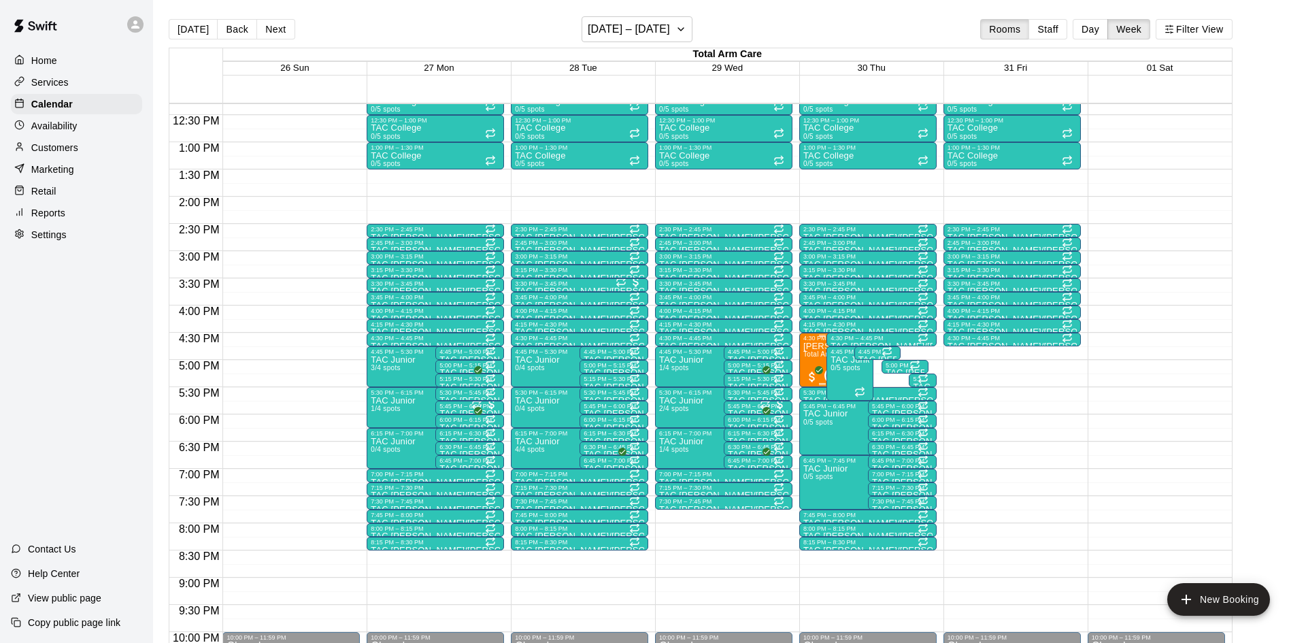
scroll to position [456, 0]
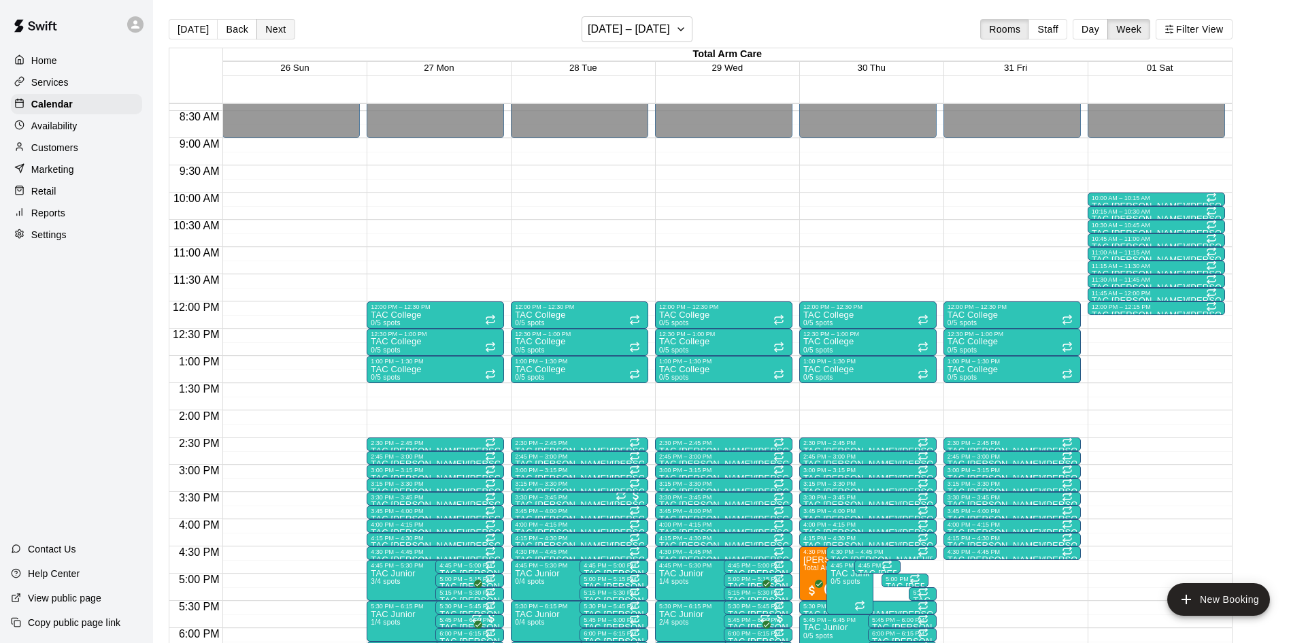
click at [272, 27] on button "Next" at bounding box center [276, 29] width 38 height 20
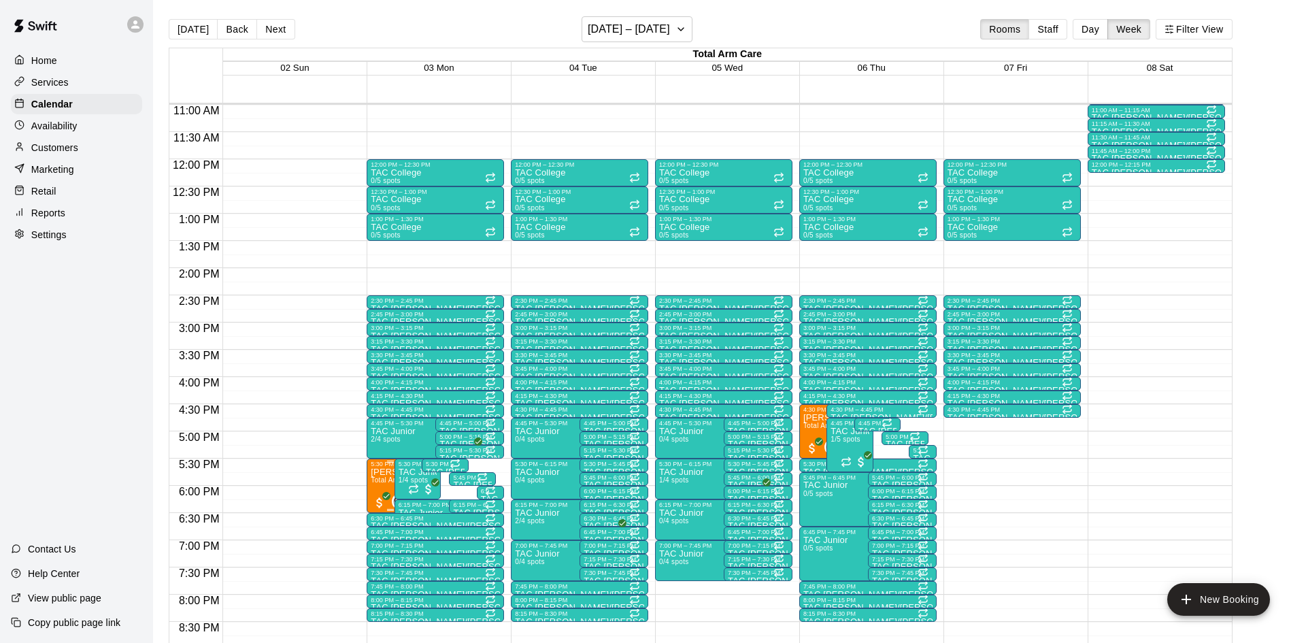
scroll to position [497, 0]
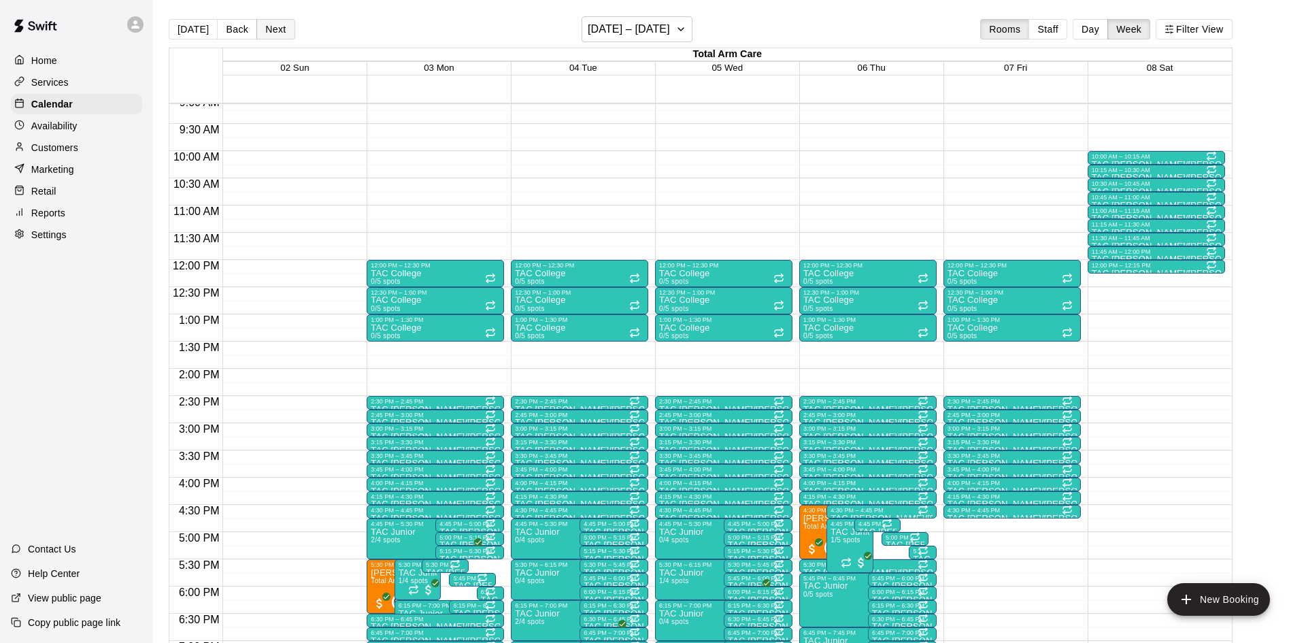
click at [270, 29] on button "Next" at bounding box center [276, 29] width 38 height 20
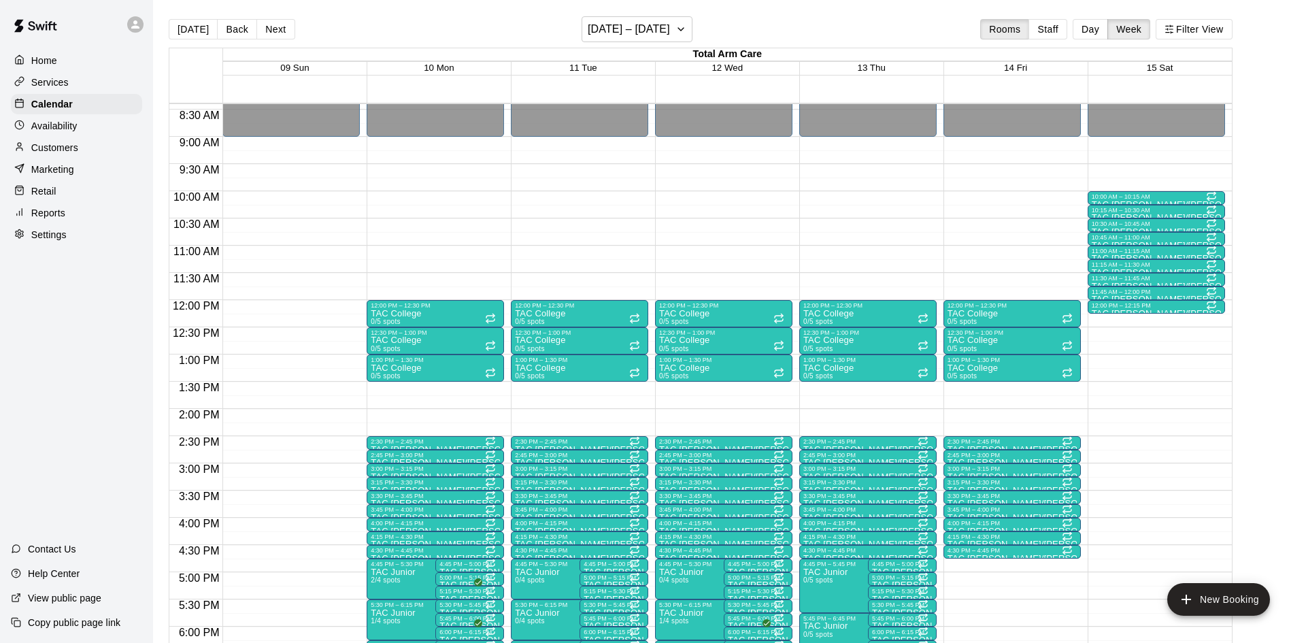
scroll to position [420, 0]
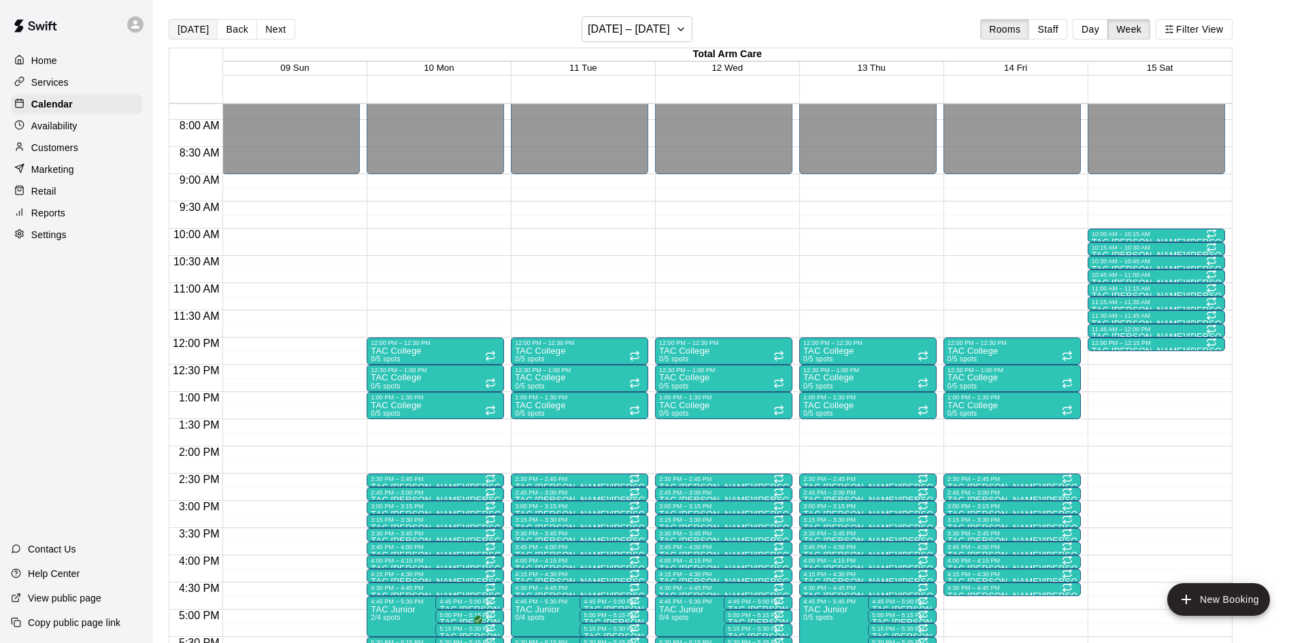
click at [179, 34] on button "[DATE]" at bounding box center [193, 29] width 49 height 20
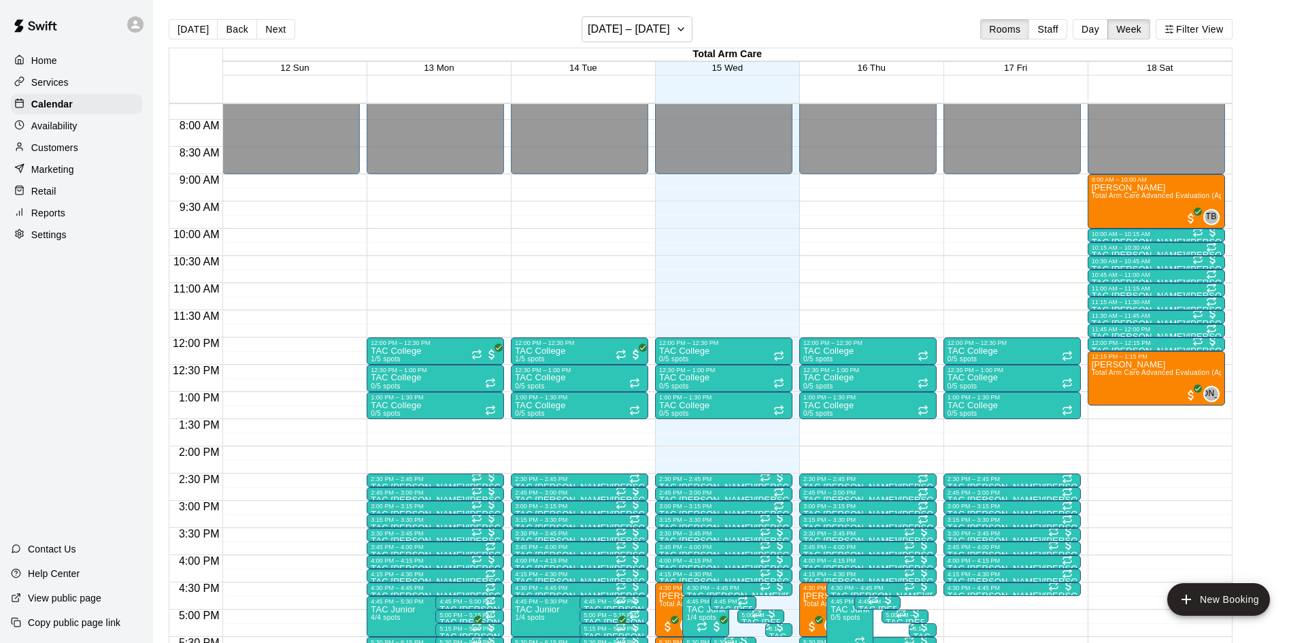
click at [61, 146] on p "Customers" at bounding box center [54, 148] width 47 height 14
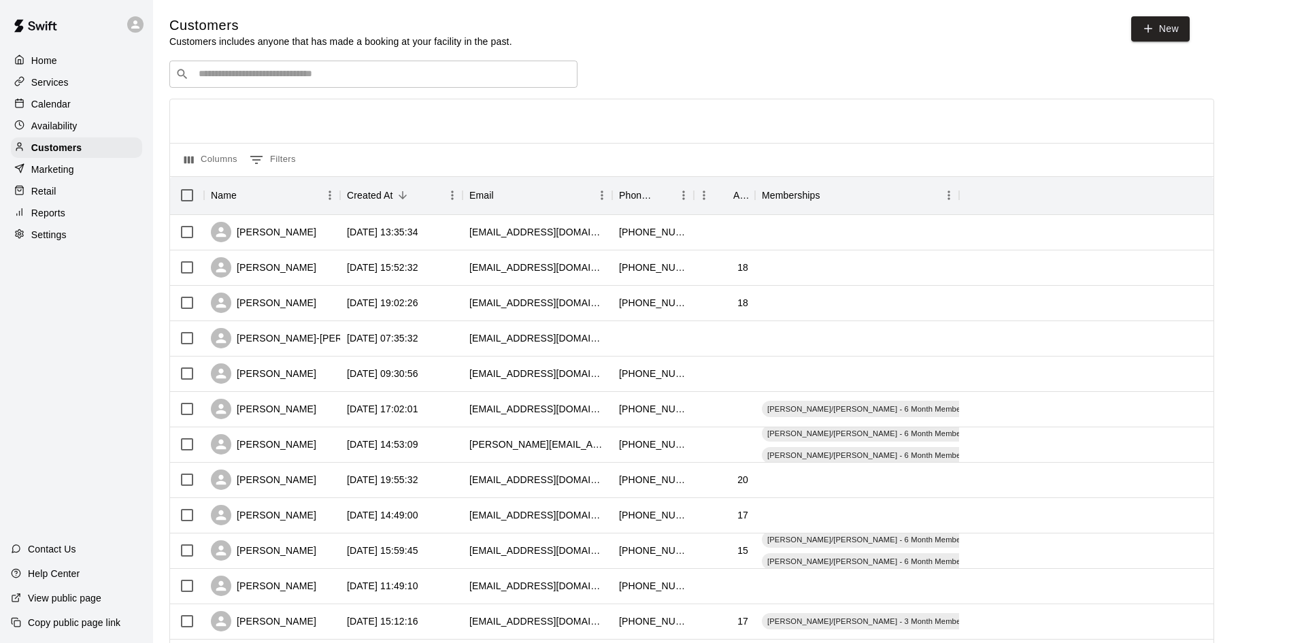
click at [354, 65] on div "​ ​" at bounding box center [373, 74] width 408 height 27
type input "***"
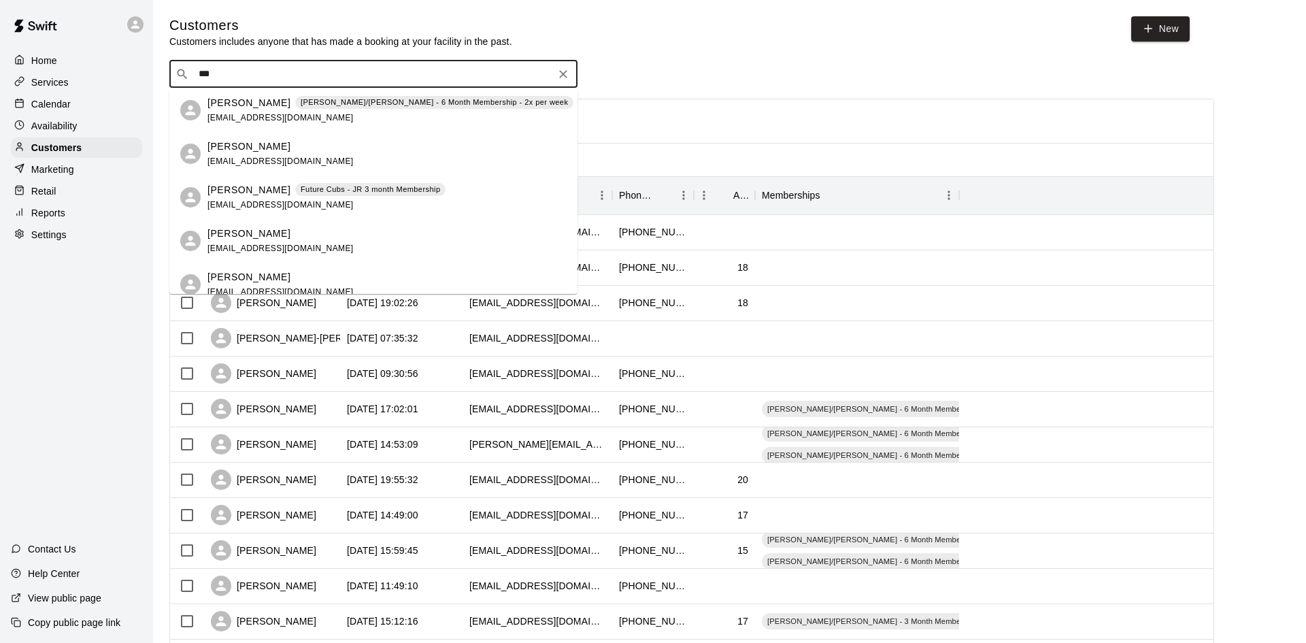
click at [301, 101] on span "[PERSON_NAME]/[PERSON_NAME] - 6 Month Membership - 2x per week" at bounding box center [434, 103] width 278 height 12
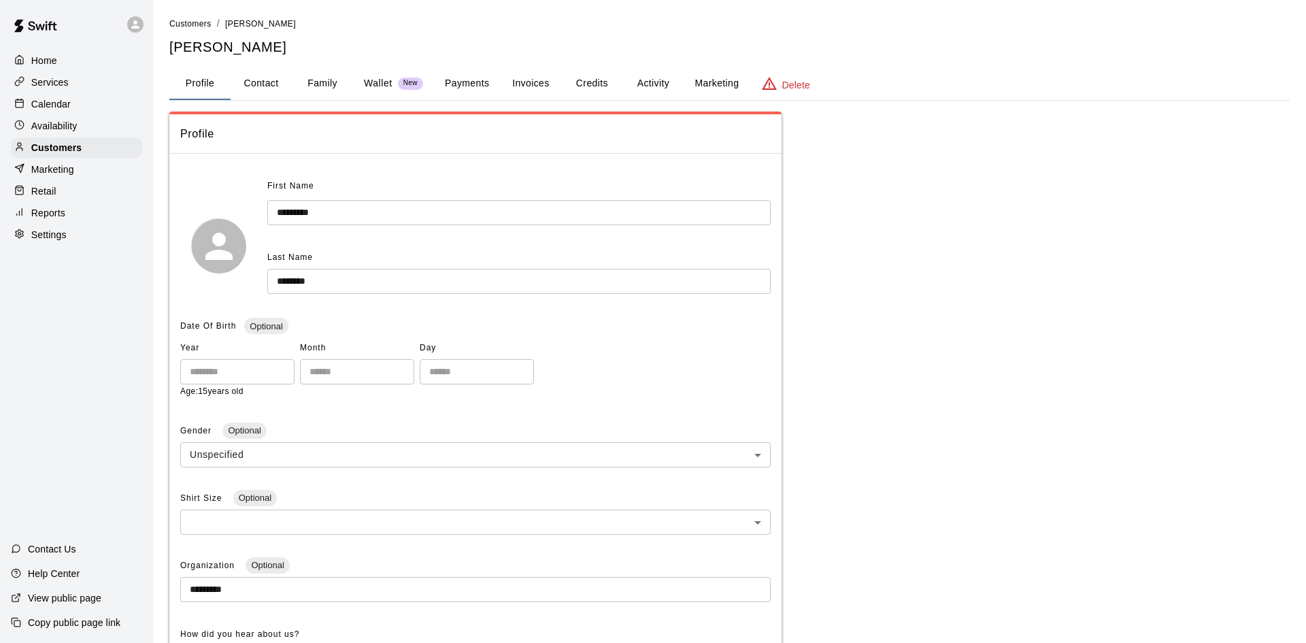
click at [655, 86] on button "Activity" at bounding box center [653, 83] width 61 height 33
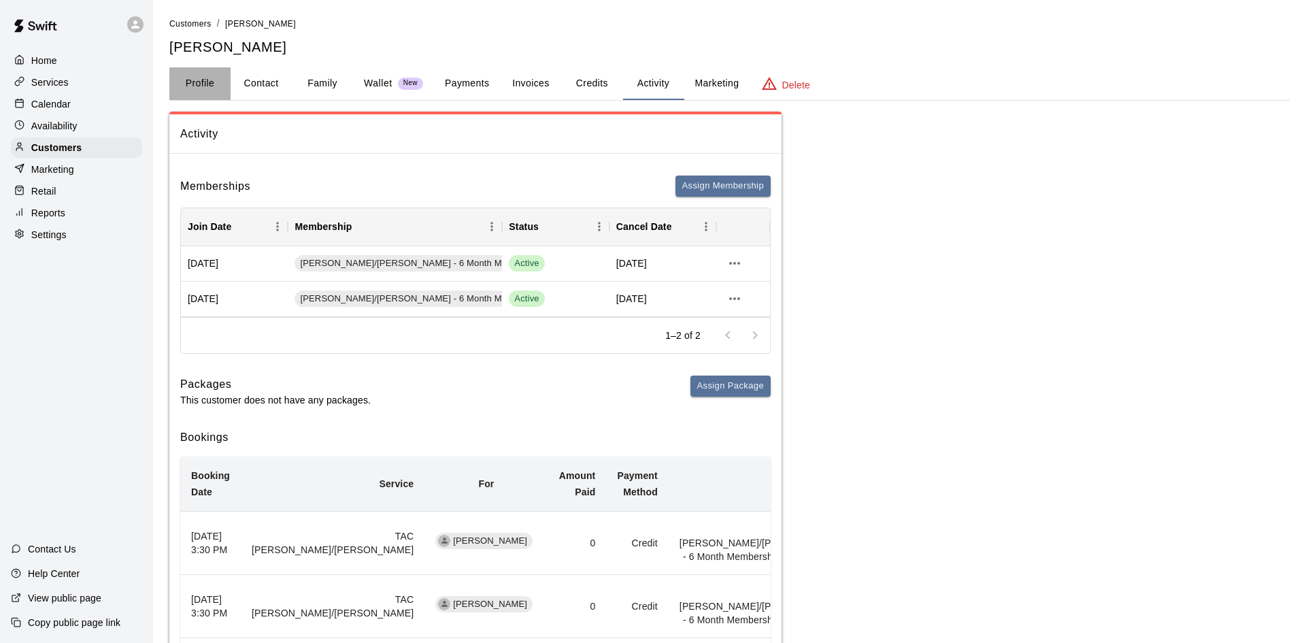
click at [193, 82] on button "Profile" at bounding box center [199, 83] width 61 height 33
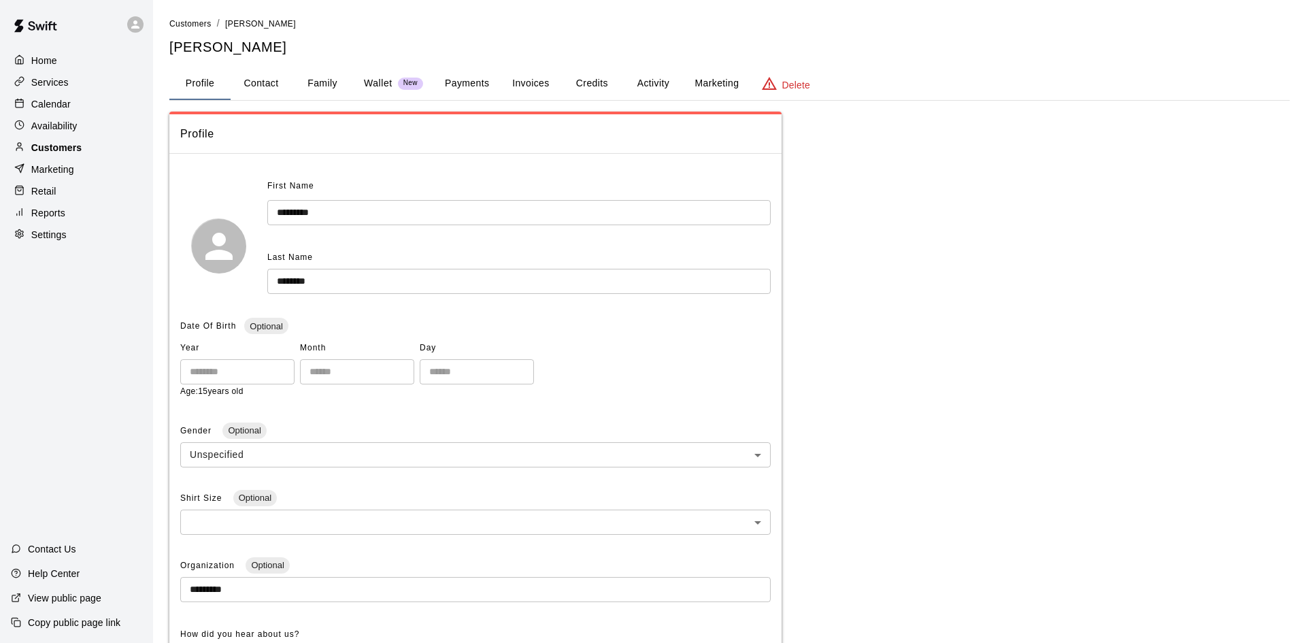
click at [94, 149] on div "Customers" at bounding box center [76, 147] width 131 height 20
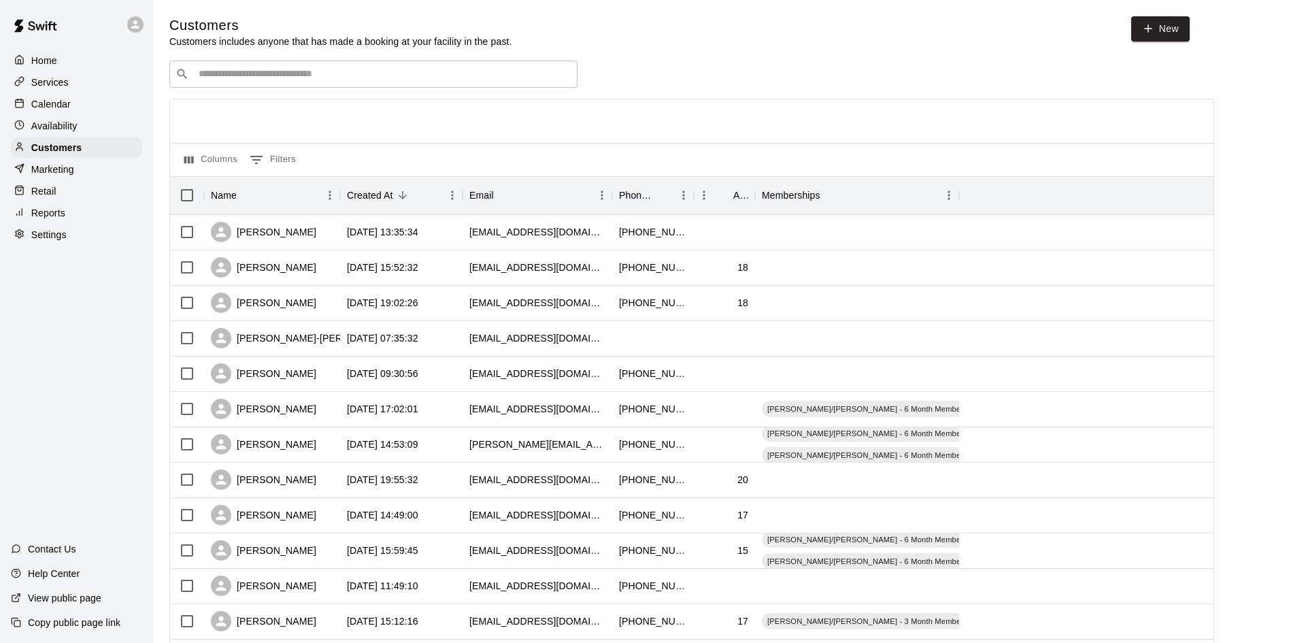
click at [574, 97] on div "​ ​ Columns 0 Filters Name Created At Email Phone Number Age Memberships [PERSO…" at bounding box center [691, 599] width 1045 height 1076
click at [59, 99] on p "Calendar" at bounding box center [50, 104] width 39 height 14
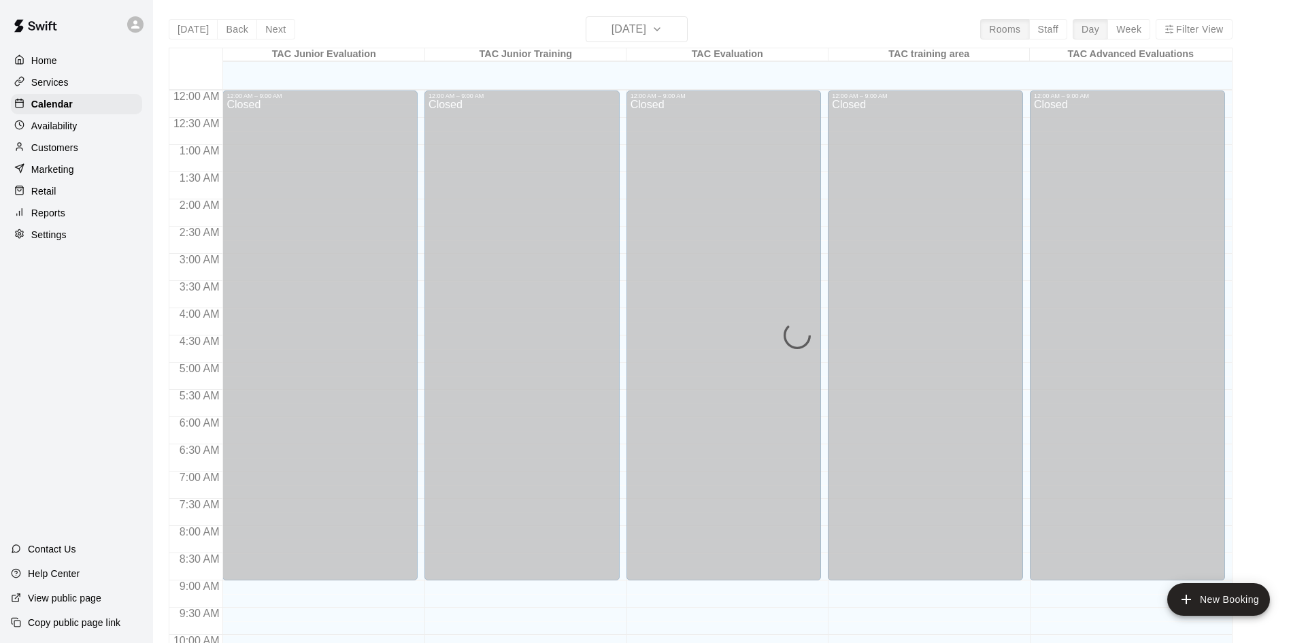
scroll to position [697, 0]
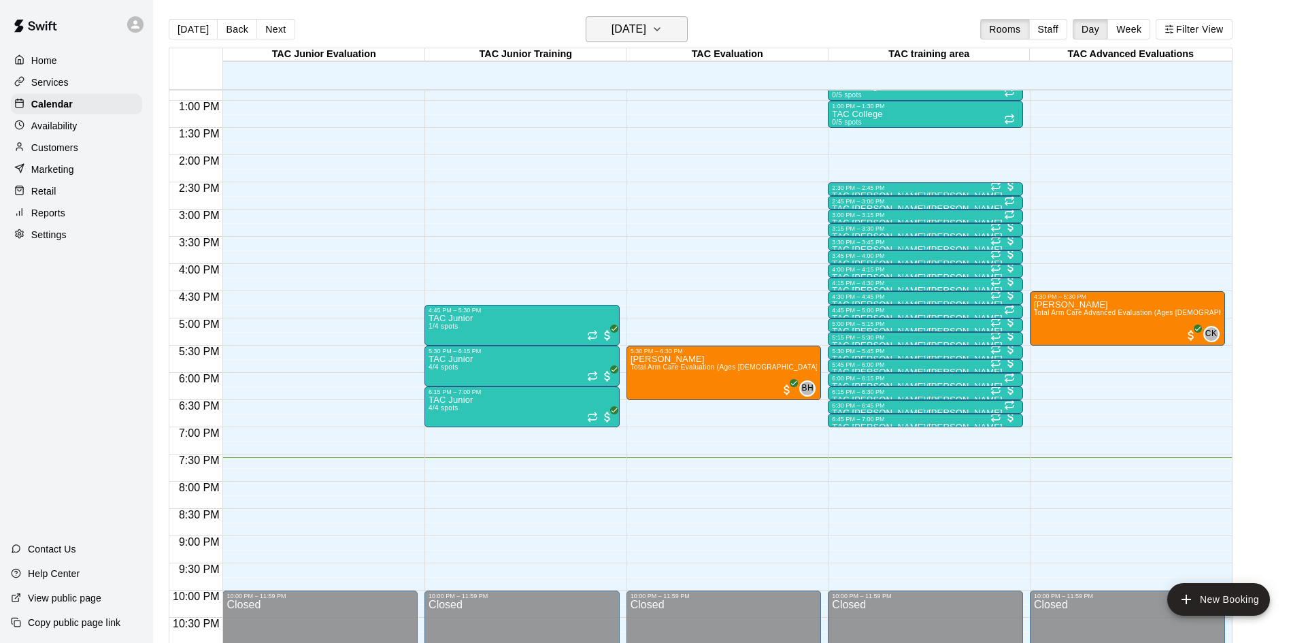
click at [646, 21] on h6 "[DATE]" at bounding box center [629, 29] width 35 height 19
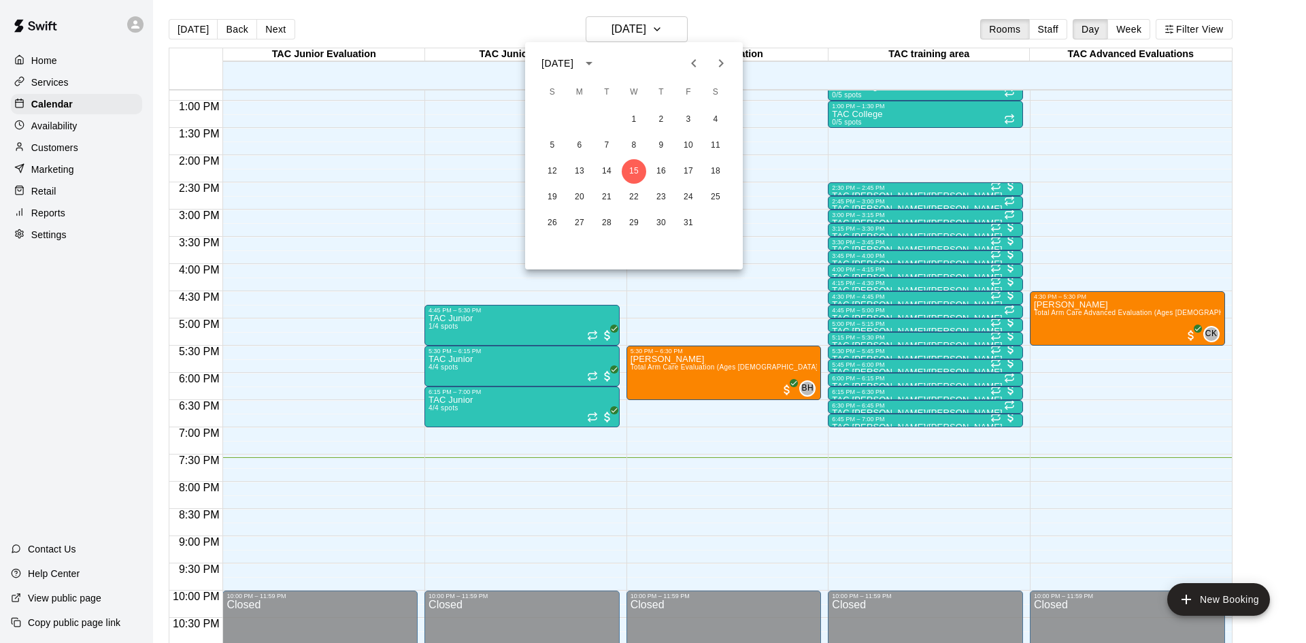
click at [725, 59] on icon "Next month" at bounding box center [721, 63] width 16 height 16
